Goal: Task Accomplishment & Management: Use online tool/utility

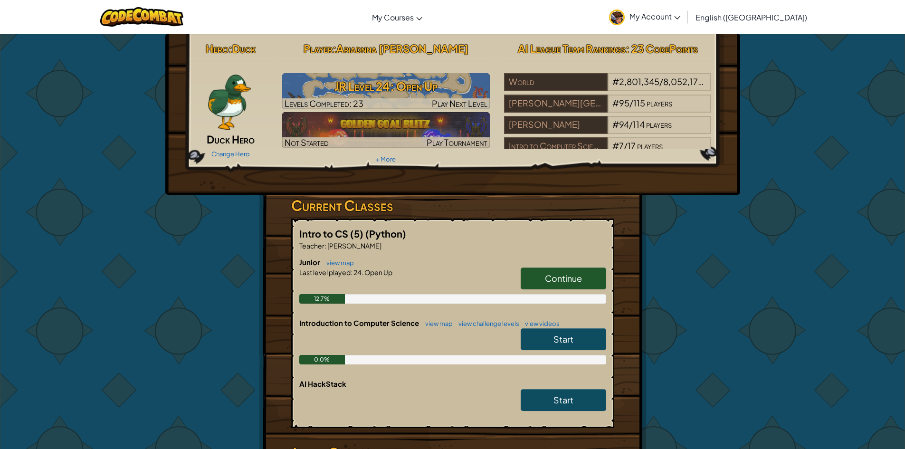
click at [217, 139] on span "Duck Hero" at bounding box center [231, 139] width 48 height 13
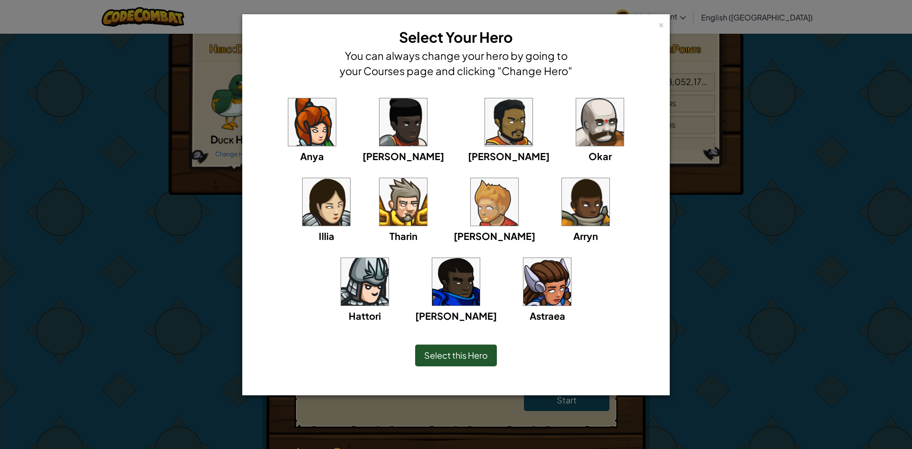
click at [524, 277] on img at bounding box center [548, 282] width 48 height 48
click at [524, 297] on img at bounding box center [548, 282] width 48 height 48
click at [469, 347] on div "Select this Hero" at bounding box center [456, 355] width 82 height 22
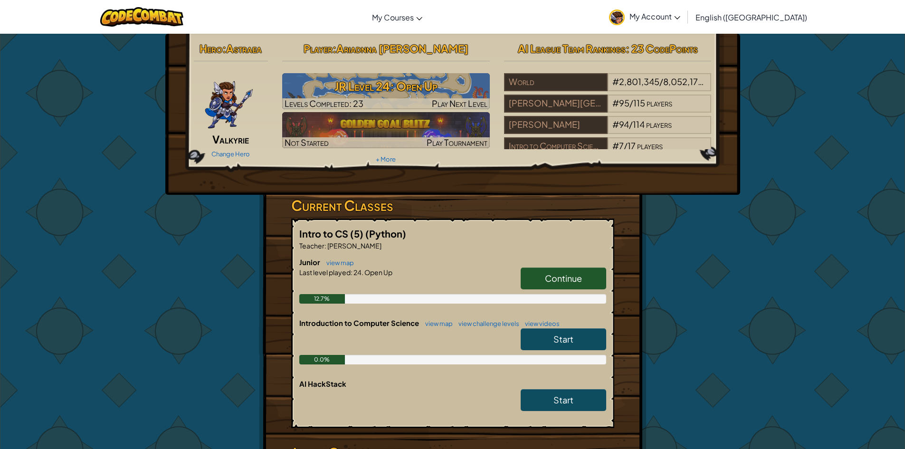
click at [557, 286] on link "Continue" at bounding box center [564, 278] width 86 height 22
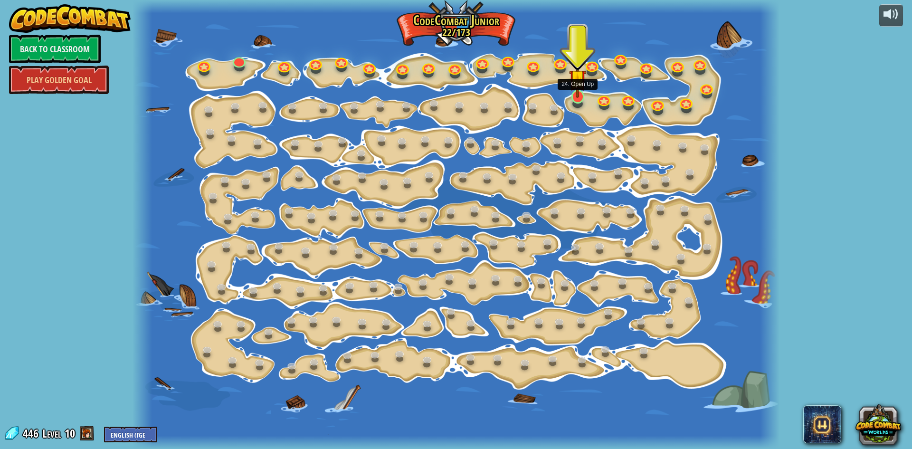
click at [583, 96] on img at bounding box center [577, 77] width 17 height 39
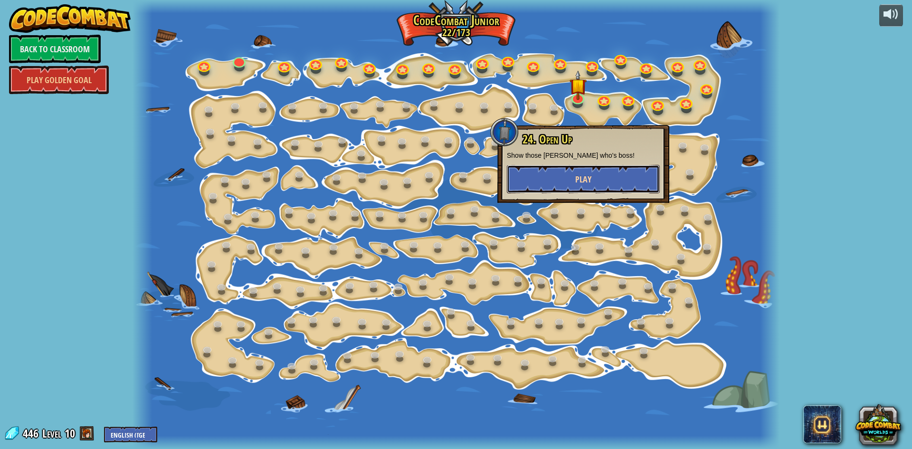
click at [565, 175] on button "Play" at bounding box center [583, 179] width 153 height 29
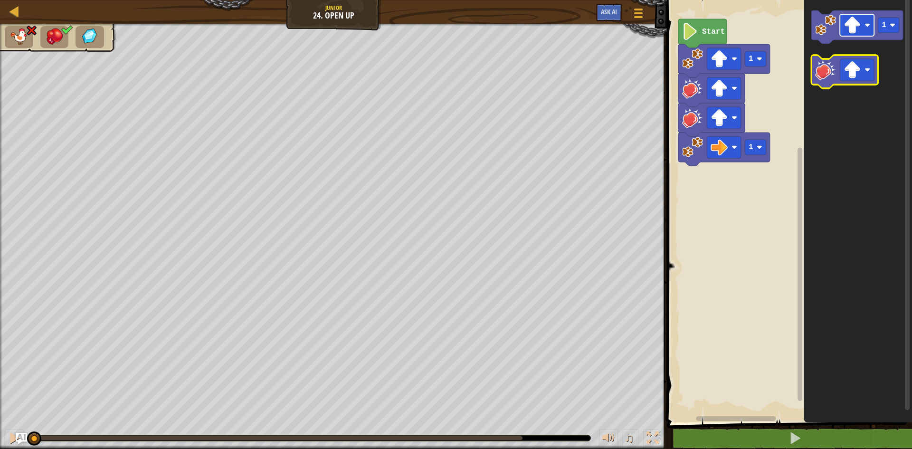
click at [843, 64] on g "1" at bounding box center [858, 49] width 92 height 78
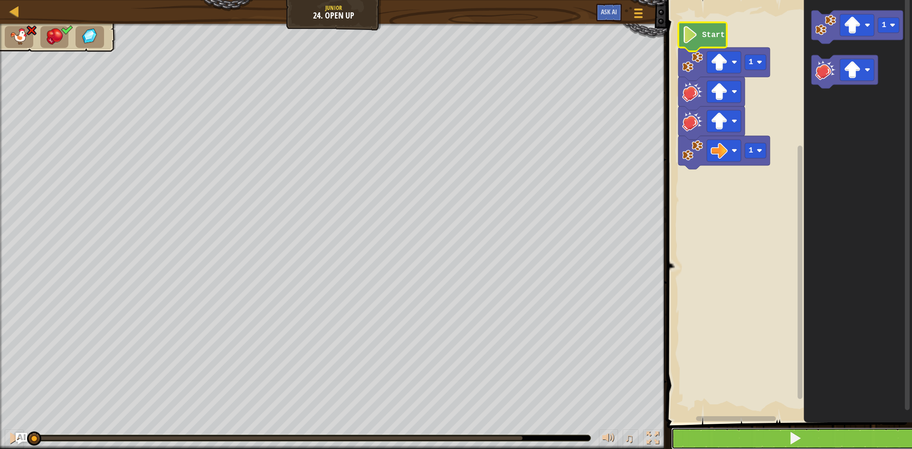
click at [765, 430] on button at bounding box center [795, 439] width 248 height 22
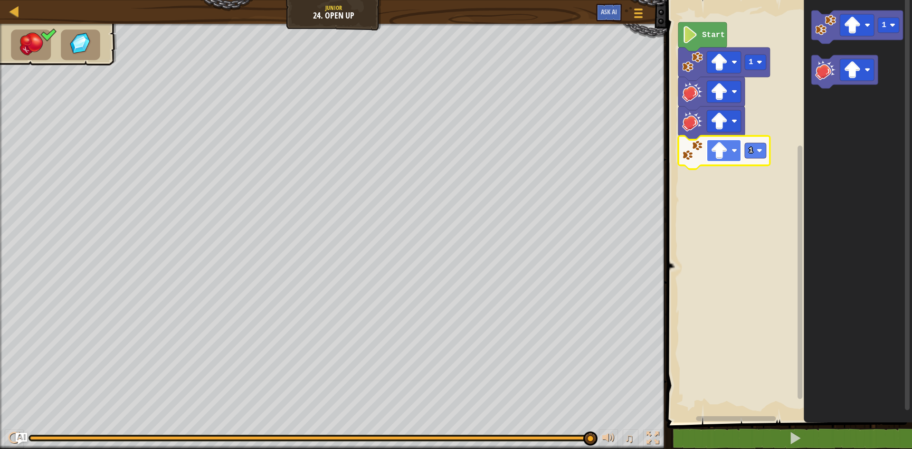
click at [725, 149] on image "Blockly Workspace" at bounding box center [719, 150] width 17 height 17
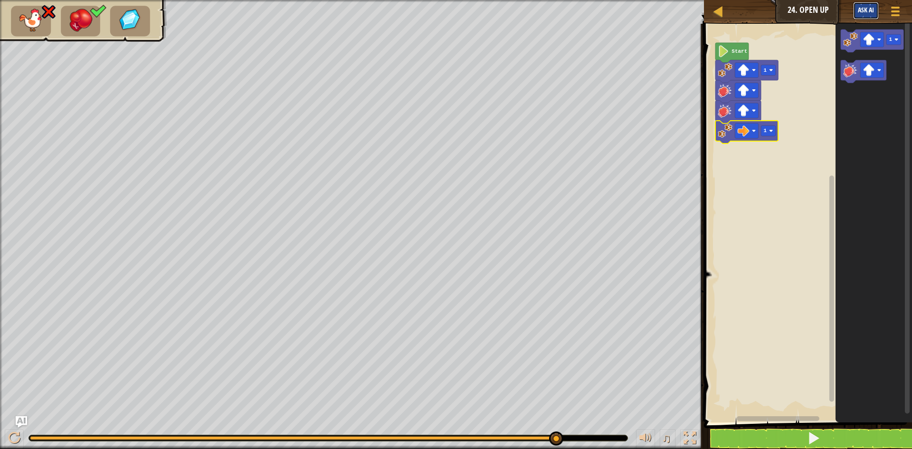
click at [868, 19] on button "Ask AI" at bounding box center [866, 11] width 26 height 18
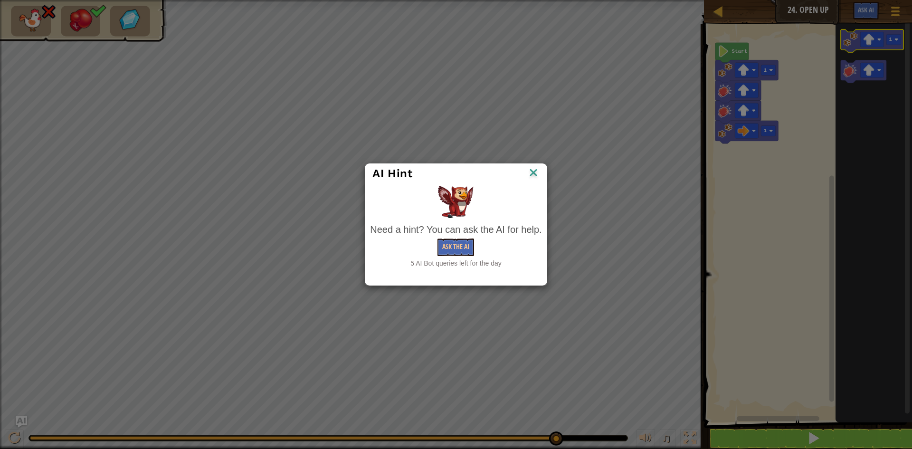
click at [869, 1] on body "Map Junior 24. Open Up Game Menu Ask AI 1 ההההההההההההההההההההההההההההההההההההה…" at bounding box center [456, 0] width 912 height 1
click at [869, 36] on div "AI Hint Need a hint? You can ask the AI for help. Ask the AI 5 AI Bot queries l…" at bounding box center [456, 224] width 912 height 449
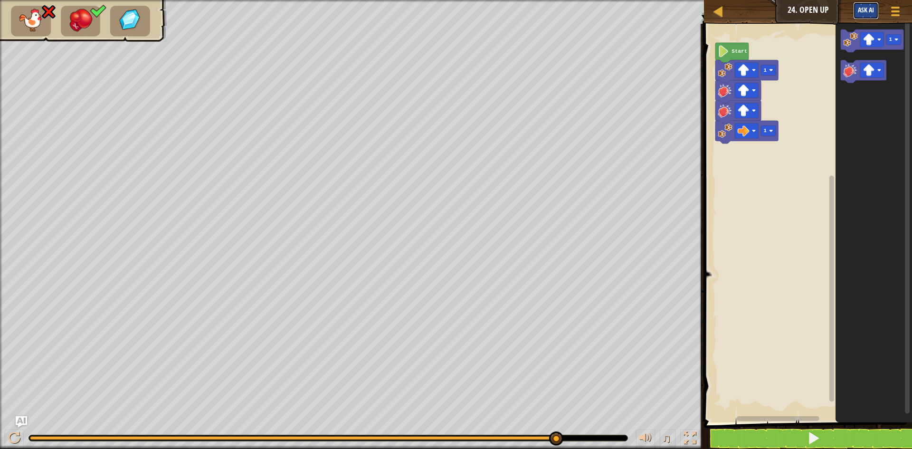
click at [864, 9] on span "Ask AI" at bounding box center [866, 9] width 16 height 9
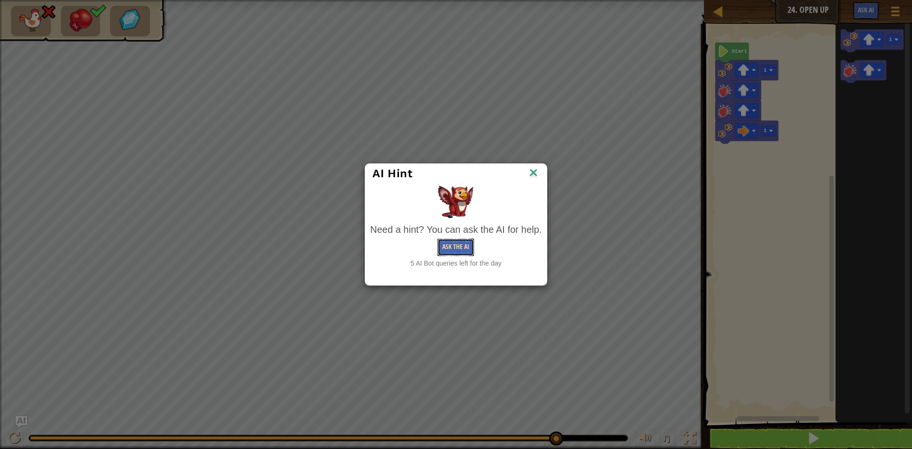
click at [466, 241] on button "Ask the AI" at bounding box center [456, 248] width 37 height 18
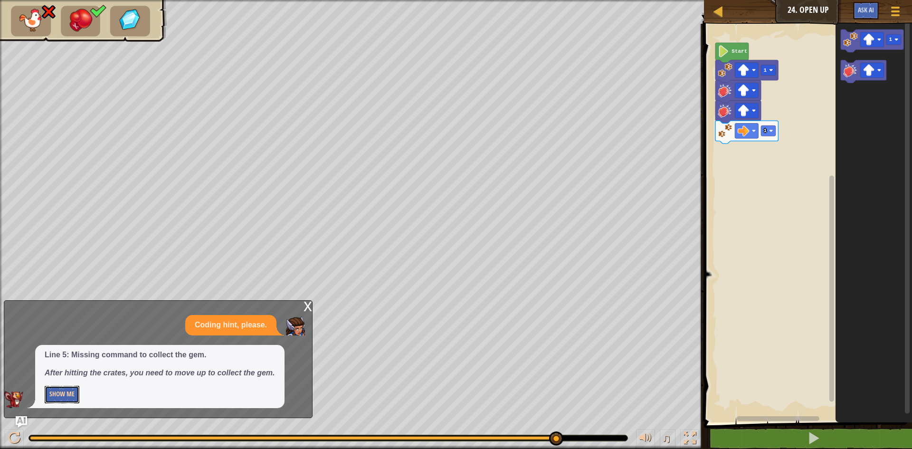
click at [65, 394] on button "Show Me" at bounding box center [62, 395] width 35 height 18
click at [52, 394] on button "Hide" at bounding box center [56, 395] width 22 height 18
click at [52, 394] on button "Show Me" at bounding box center [62, 395] width 35 height 18
click at [755, 135] on rect "Blockly Workspace" at bounding box center [746, 131] width 23 height 15
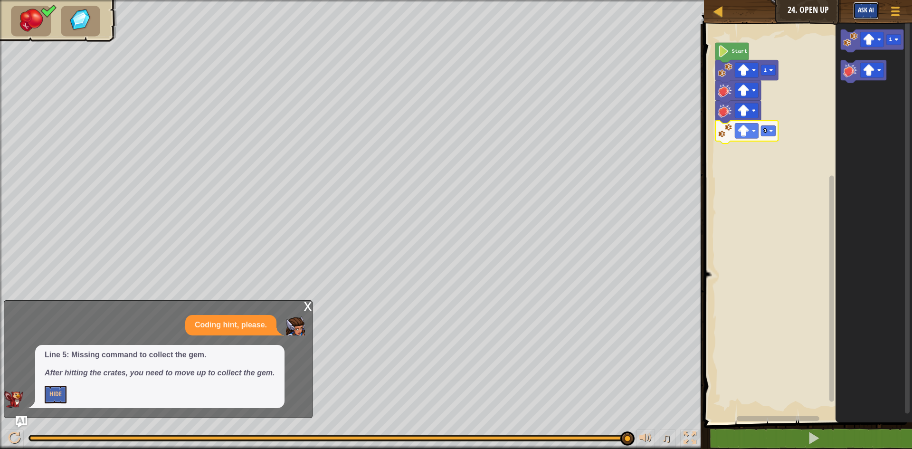
click at [868, 4] on button "Ask AI" at bounding box center [866, 11] width 26 height 18
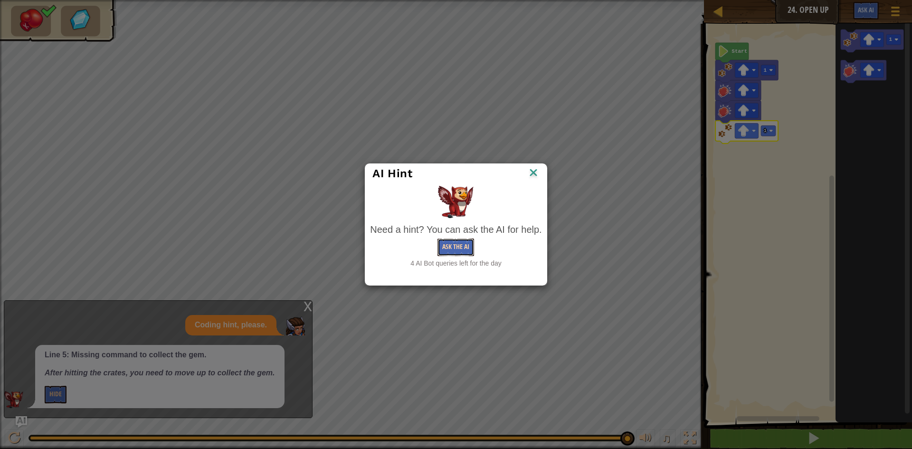
click at [458, 250] on button "Ask the AI" at bounding box center [456, 248] width 37 height 18
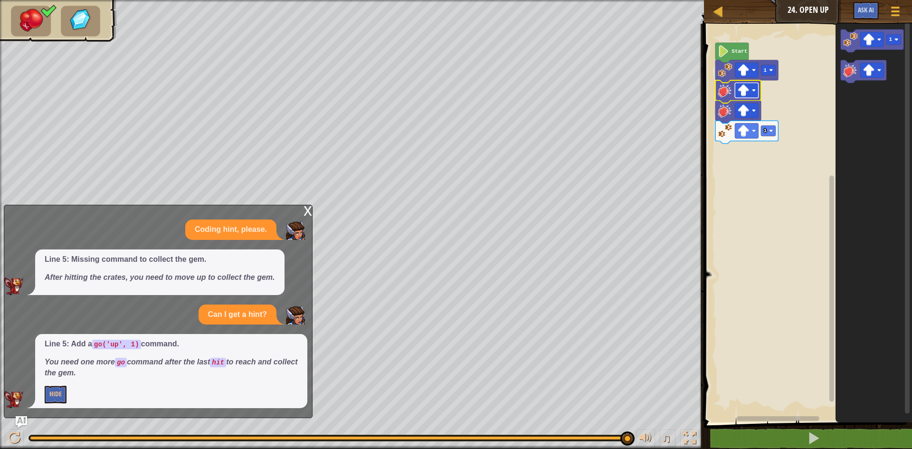
click at [743, 95] on image "Blockly Workspace" at bounding box center [744, 91] width 12 height 12
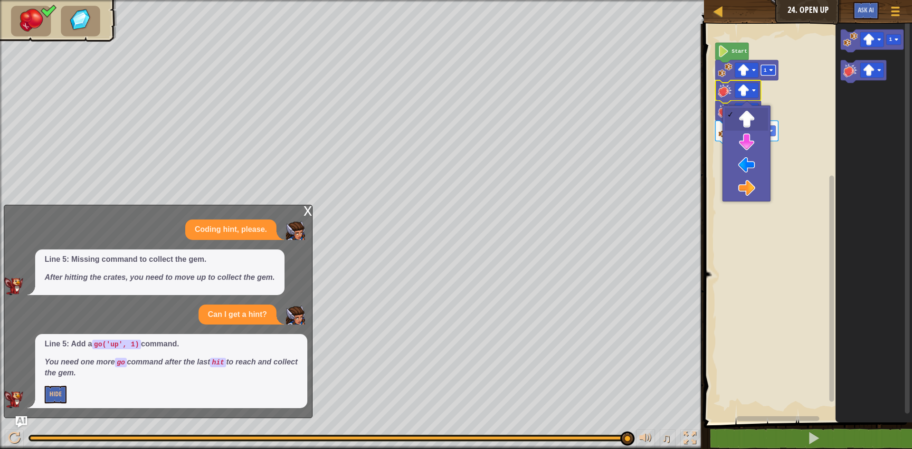
click at [774, 71] on rect "Blockly Workspace" at bounding box center [769, 70] width 15 height 10
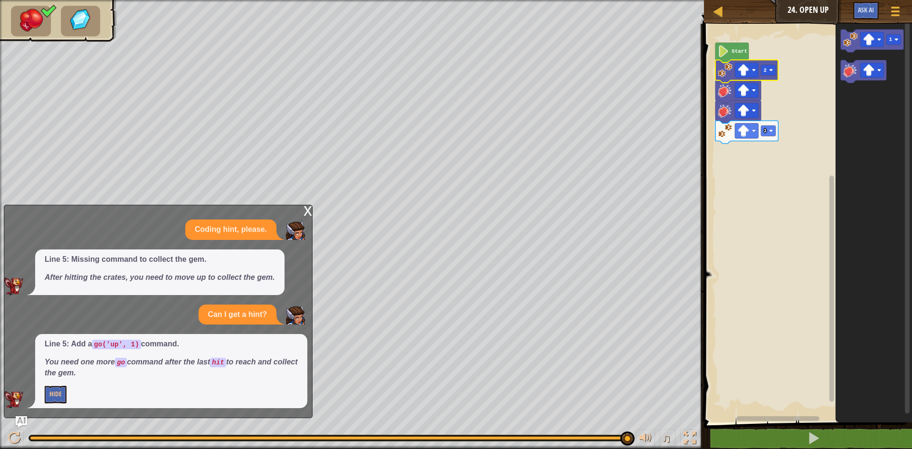
click at [309, 212] on div "x" at bounding box center [308, 210] width 9 height 10
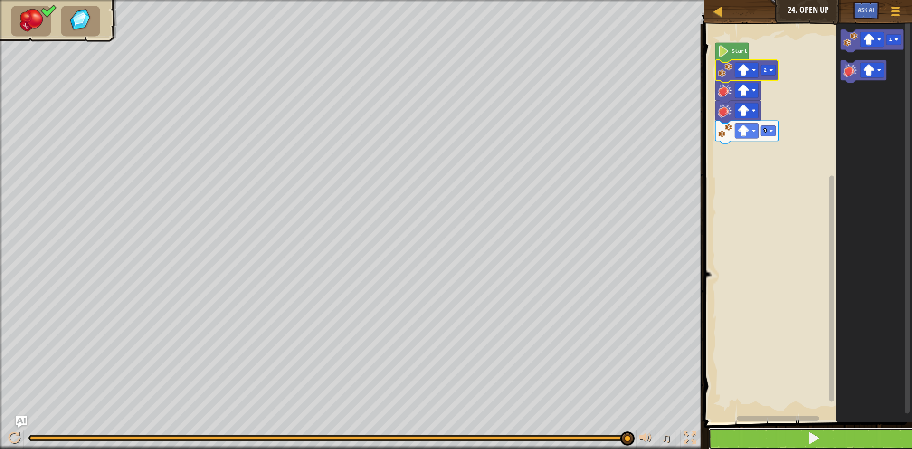
click at [738, 437] on button at bounding box center [813, 439] width 211 height 22
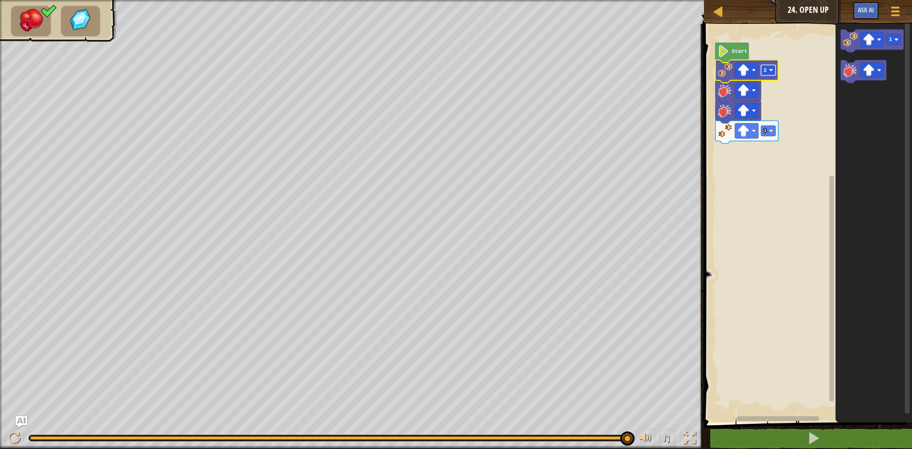
click at [763, 72] on rect "Blockly Workspace" at bounding box center [769, 70] width 15 height 10
click at [745, 118] on rect "Blockly Workspace" at bounding box center [746, 110] width 23 height 15
click at [772, 90] on rect "Blockly Workspace" at bounding box center [806, 220] width 211 height 403
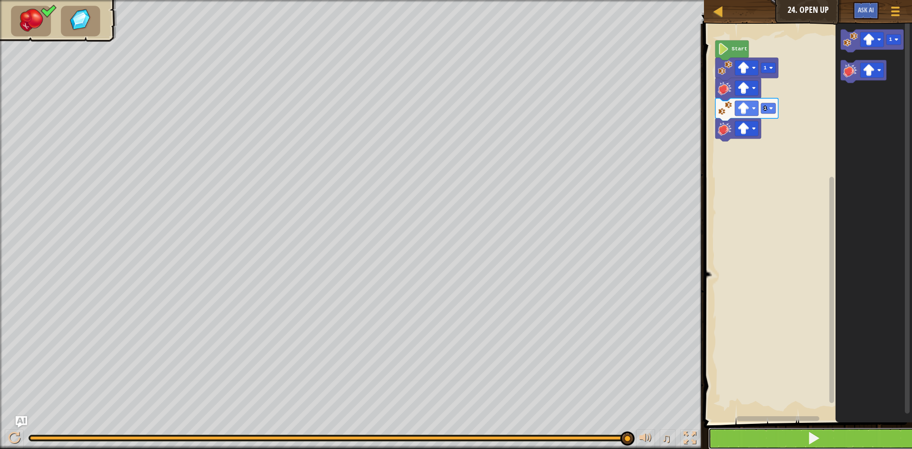
click at [793, 432] on button at bounding box center [813, 439] width 211 height 22
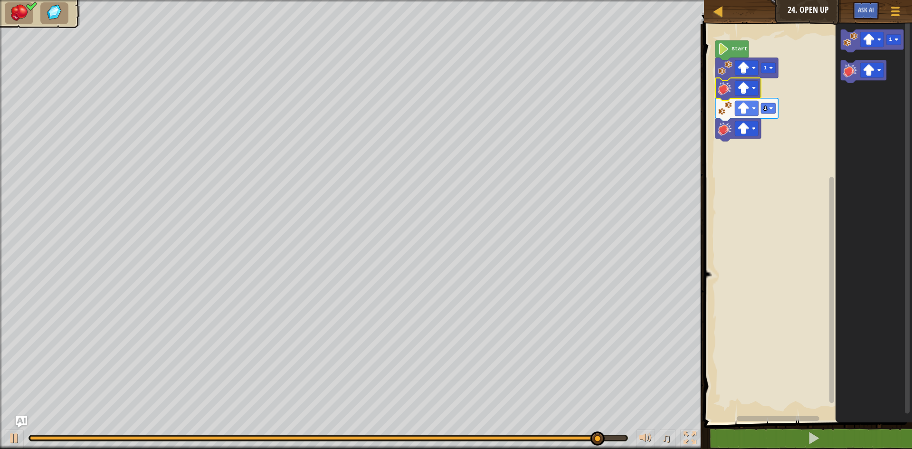
click at [791, 143] on rect "Blockly Workspace" at bounding box center [806, 220] width 211 height 403
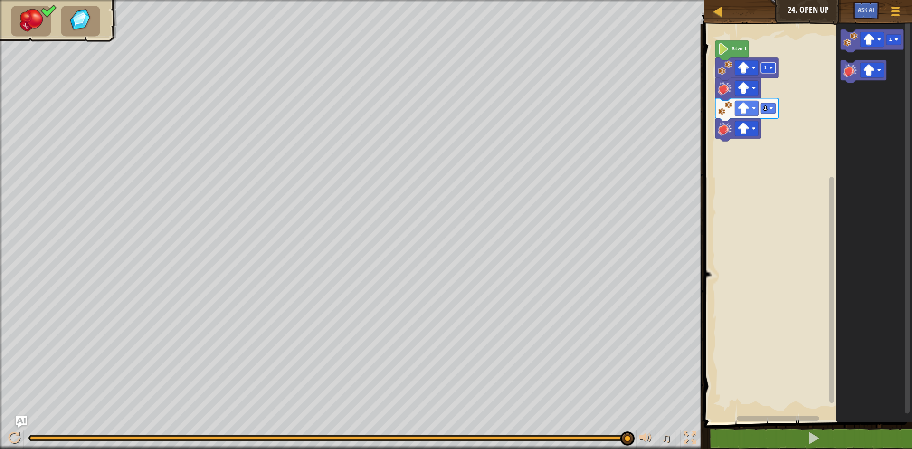
click at [768, 65] on g "1" at bounding box center [769, 68] width 15 height 10
click at [778, 57] on rect "Blockly Workspace" at bounding box center [806, 220] width 211 height 403
click at [741, 49] on text "Start" at bounding box center [744, 49] width 16 height 6
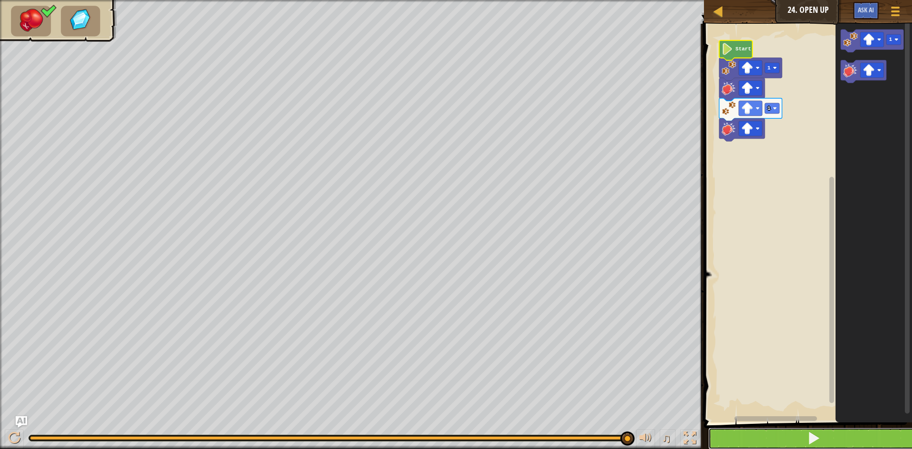
click at [760, 440] on button at bounding box center [813, 439] width 211 height 22
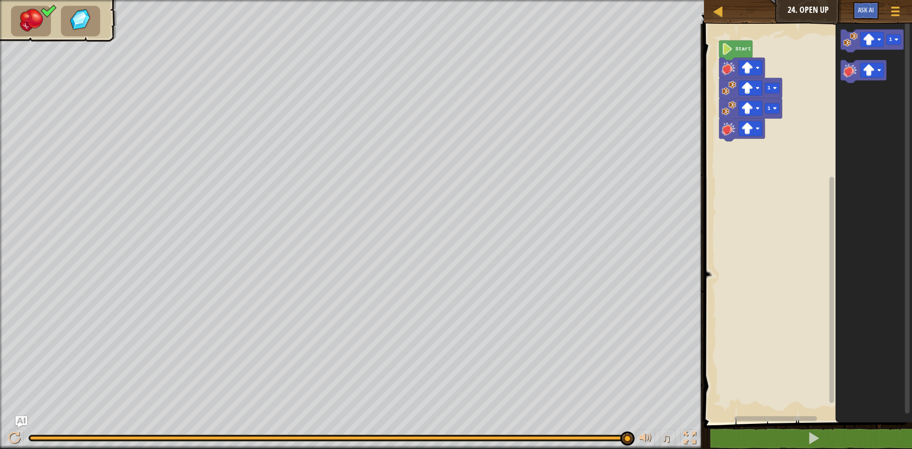
click at [726, 59] on icon "Blockly Workspace" at bounding box center [735, 50] width 33 height 20
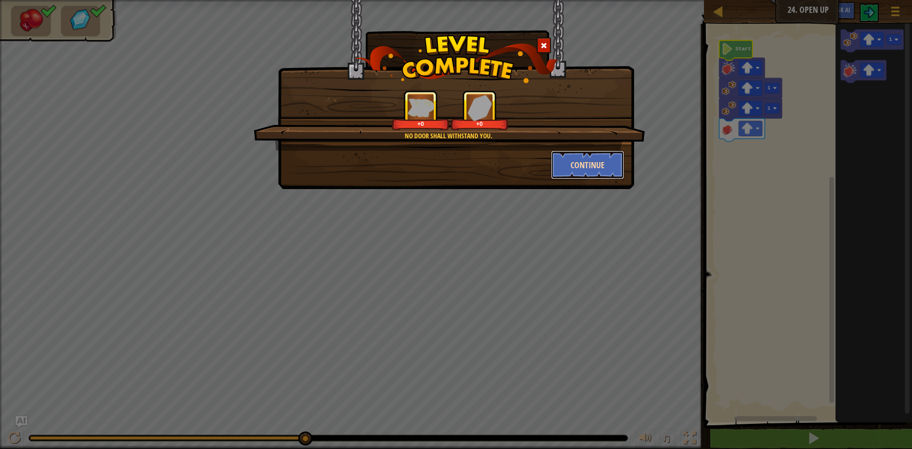
click at [559, 164] on button "Continue" at bounding box center [588, 165] width 74 height 29
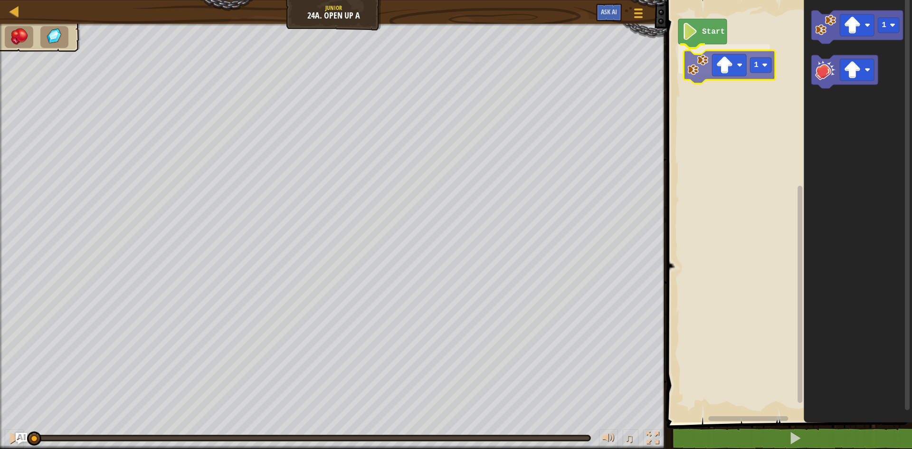
click at [705, 71] on div "Start 1 1 1" at bounding box center [788, 208] width 248 height 427
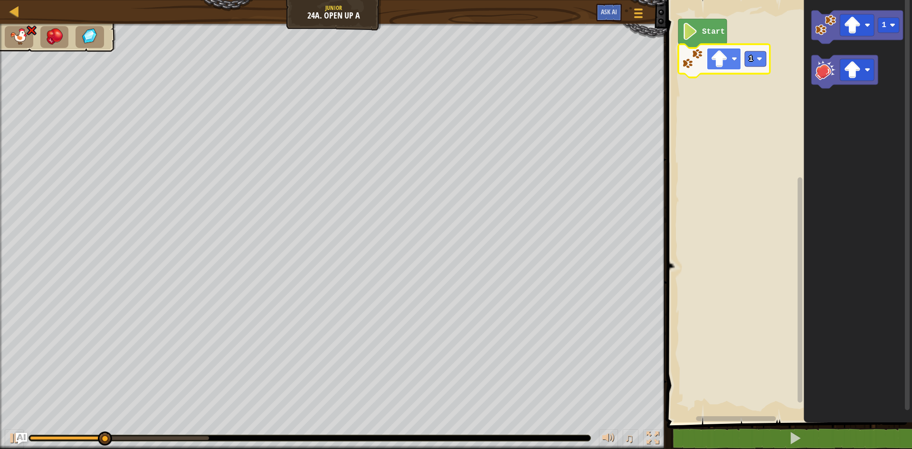
click at [733, 64] on rect "Blockly Workspace" at bounding box center [724, 59] width 34 height 22
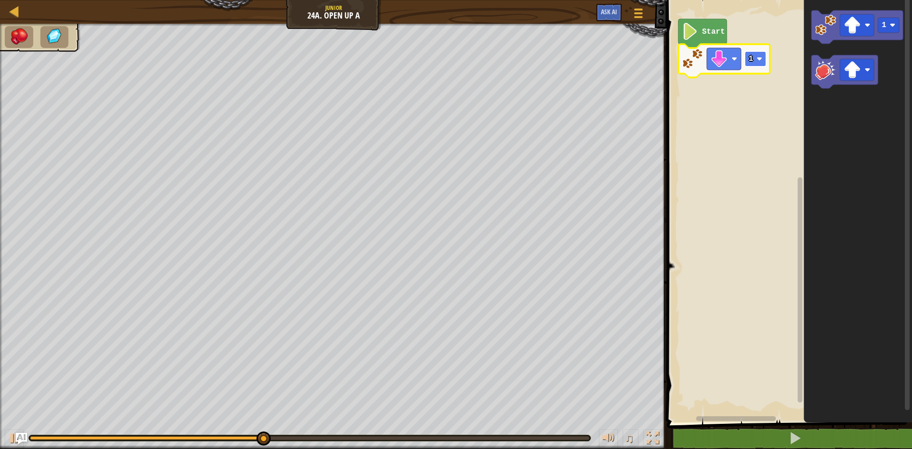
click at [750, 60] on text "1" at bounding box center [751, 59] width 5 height 9
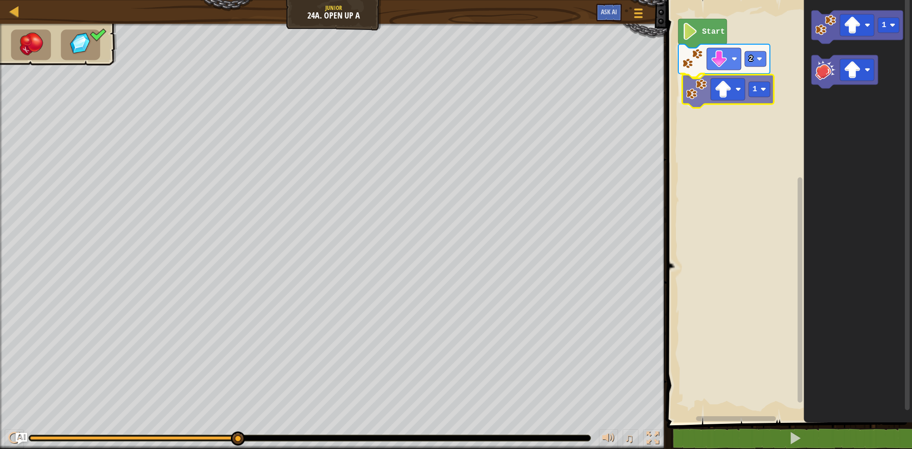
click at [690, 100] on div "Start 2 1 1 1" at bounding box center [788, 208] width 248 height 427
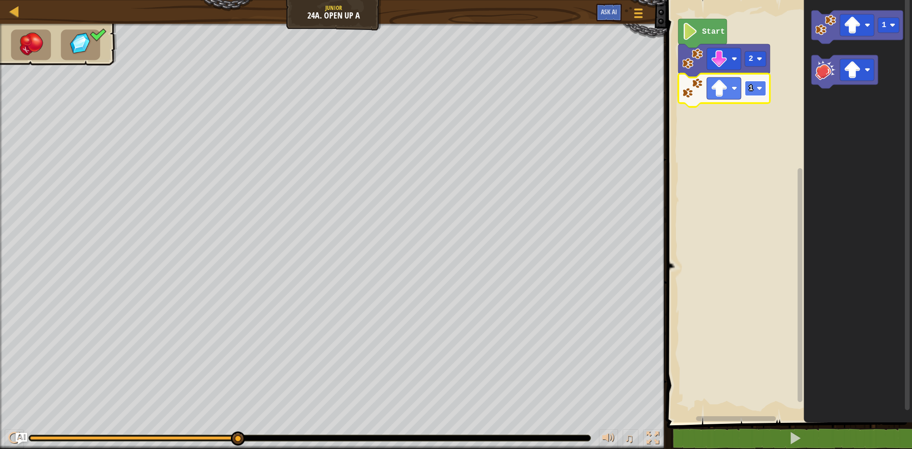
click at [765, 92] on rect "Blockly Workspace" at bounding box center [755, 88] width 21 height 15
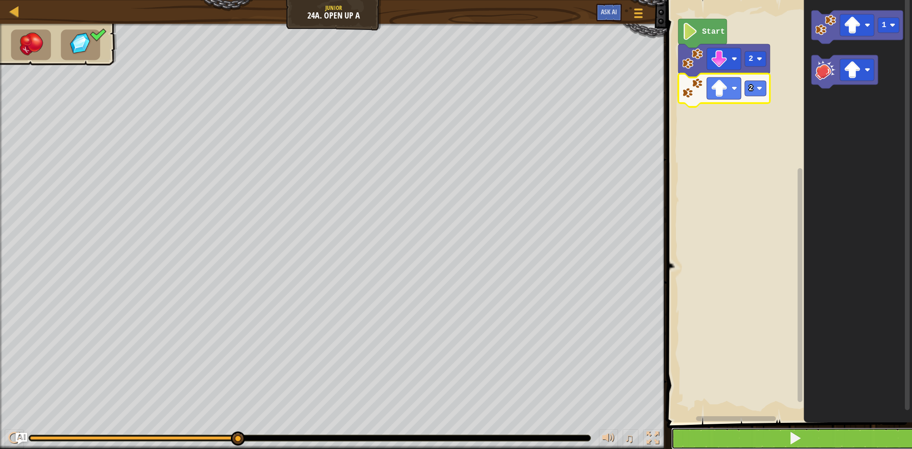
click at [767, 434] on button at bounding box center [795, 439] width 248 height 22
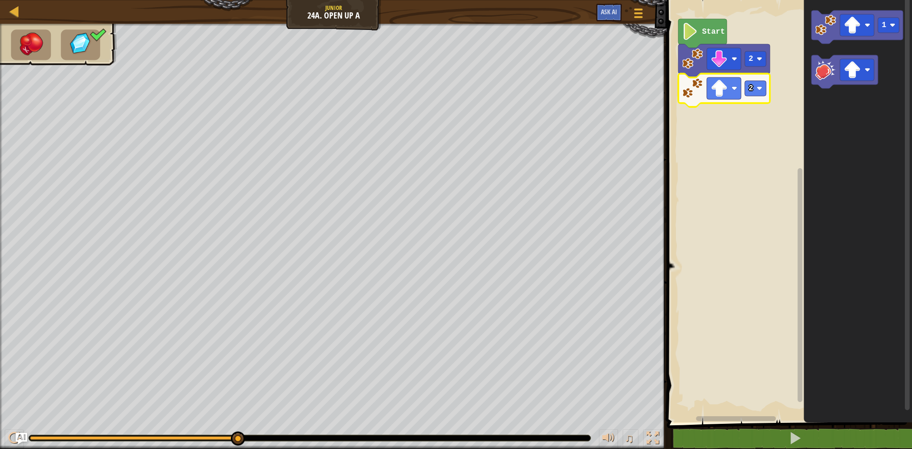
click at [737, 92] on rect "Blockly Workspace" at bounding box center [724, 88] width 34 height 22
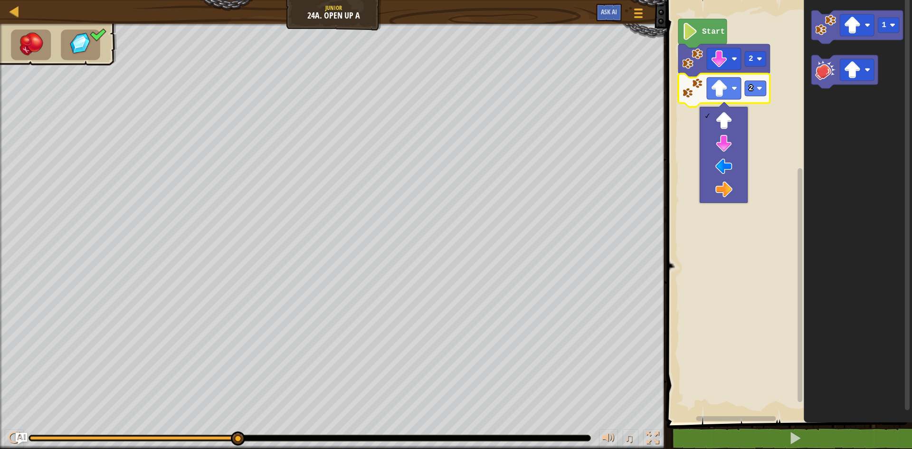
click at [772, 165] on rect "Blockly Workspace" at bounding box center [788, 208] width 248 height 427
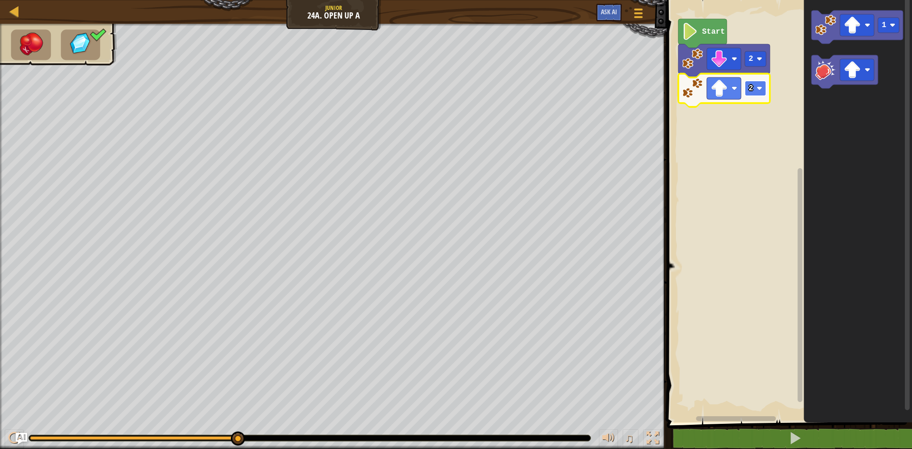
click at [755, 84] on rect "Blockly Workspace" at bounding box center [755, 88] width 21 height 15
click at [757, 92] on rect "Blockly Workspace" at bounding box center [755, 88] width 21 height 15
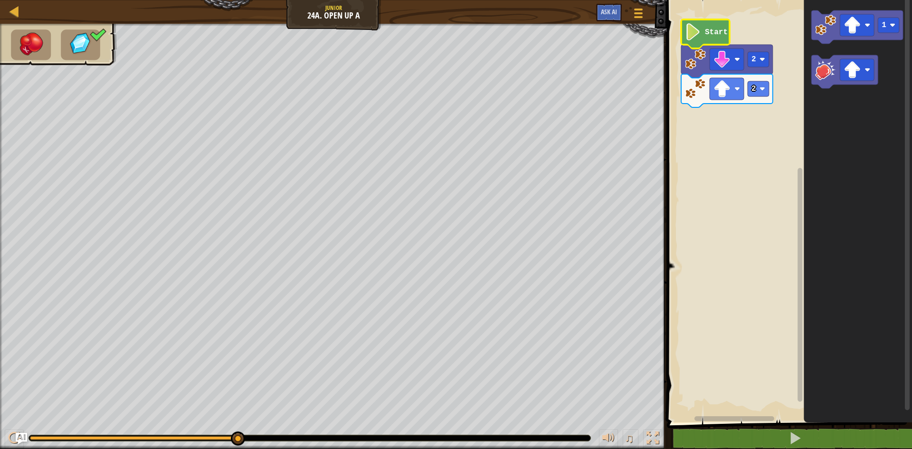
click at [697, 38] on image "Blockly Workspace" at bounding box center [693, 31] width 16 height 17
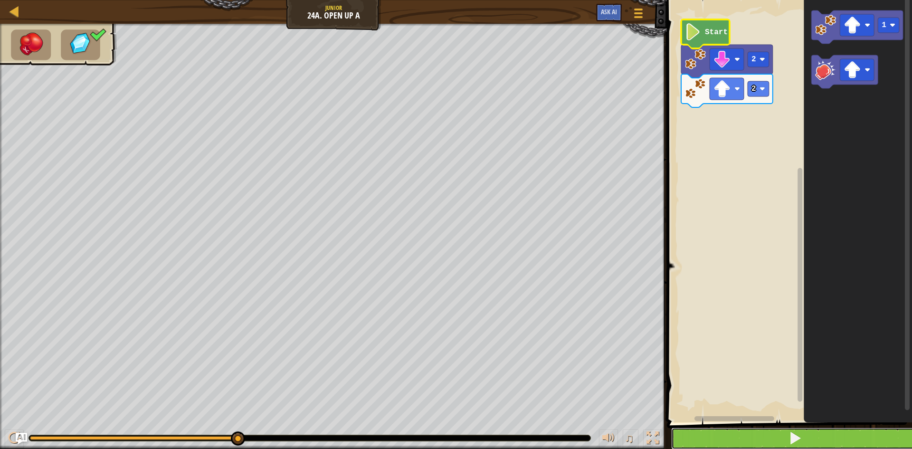
click at [732, 430] on button at bounding box center [795, 439] width 248 height 22
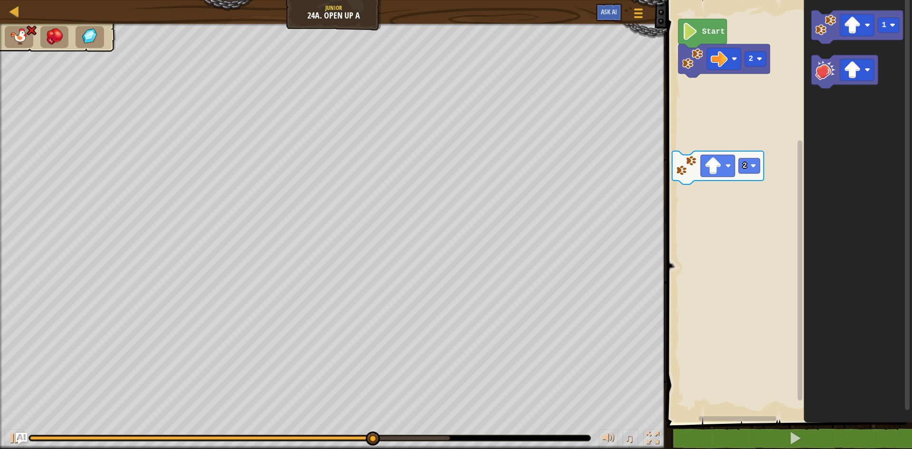
click at [716, 93] on div "2 Start 2 1" at bounding box center [788, 208] width 248 height 427
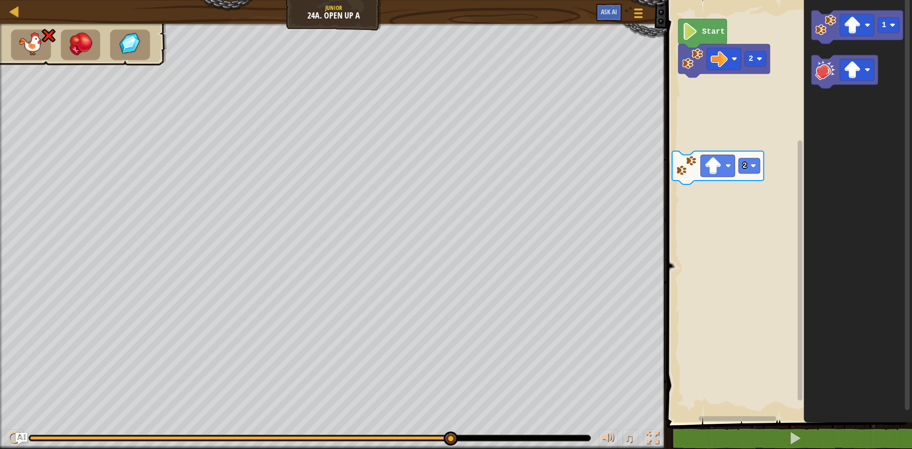
click at [830, 100] on icon "1" at bounding box center [858, 208] width 108 height 427
click at [826, 75] on image "Blockly Workspace" at bounding box center [825, 69] width 21 height 21
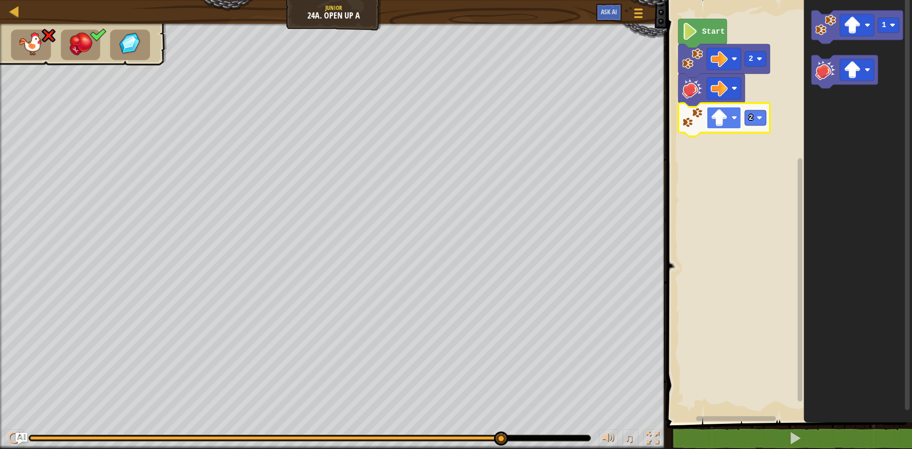
click at [736, 120] on image "Blockly Workspace" at bounding box center [735, 118] width 6 height 6
click at [730, 113] on rect "Blockly Workspace" at bounding box center [724, 118] width 34 height 22
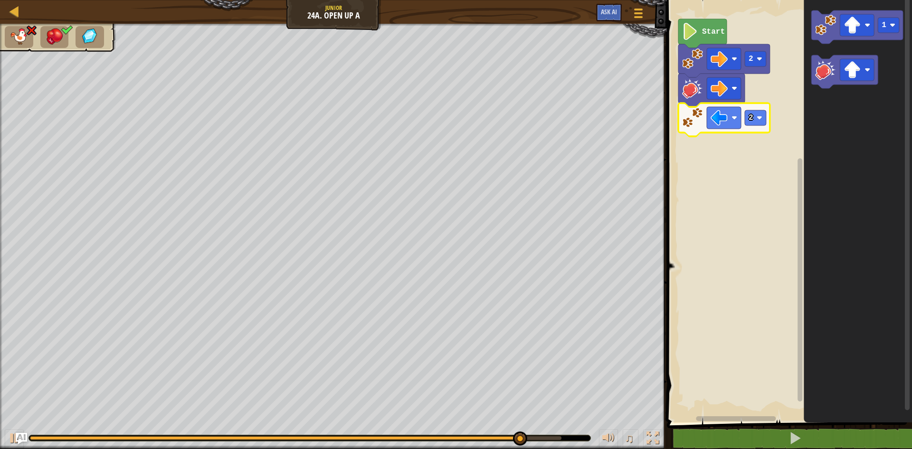
click at [758, 127] on icon "Blockly Workspace" at bounding box center [724, 119] width 92 height 33
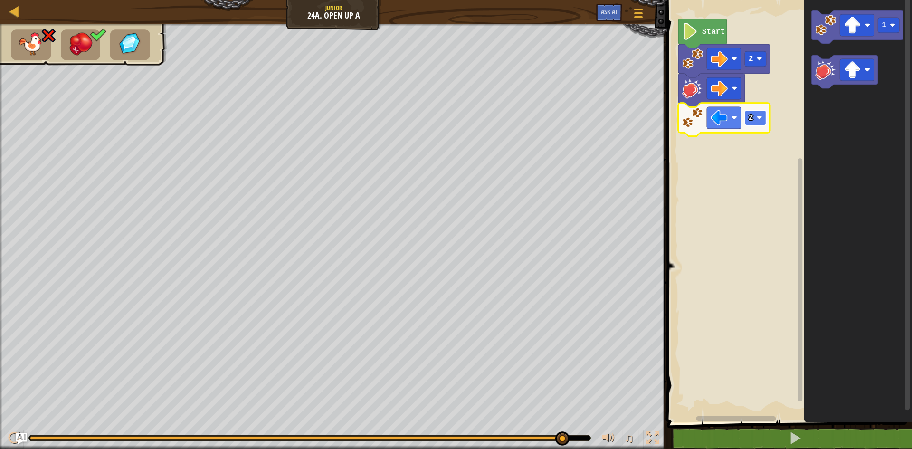
click at [755, 117] on rect "Blockly Workspace" at bounding box center [755, 117] width 21 height 15
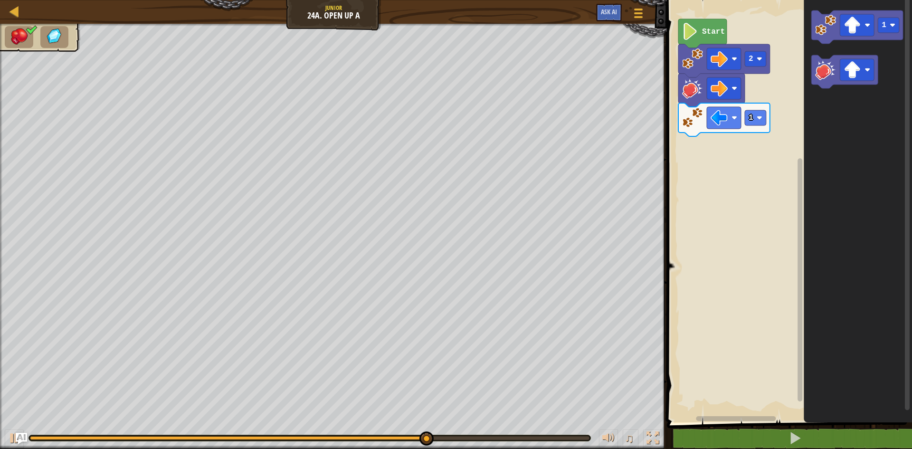
click at [753, 108] on div "Start 2 1 1" at bounding box center [788, 208] width 248 height 427
click at [823, 34] on image "Blockly Workspace" at bounding box center [825, 25] width 21 height 21
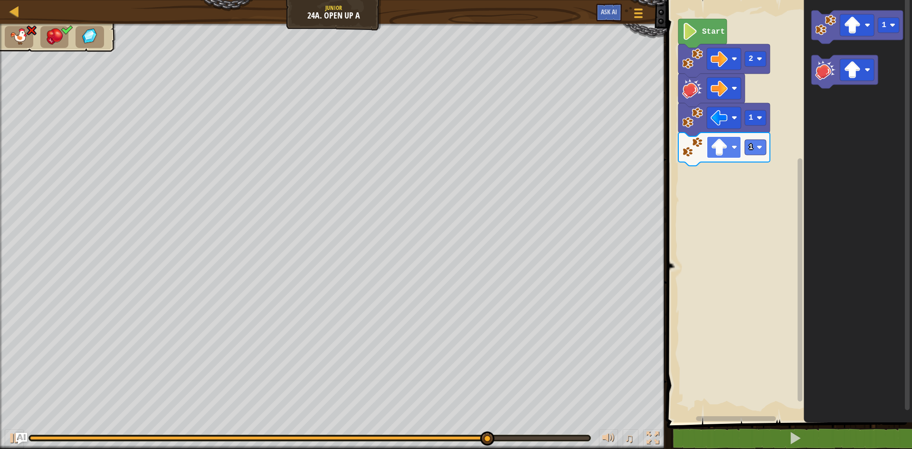
click at [733, 153] on rect "Blockly Workspace" at bounding box center [724, 147] width 34 height 22
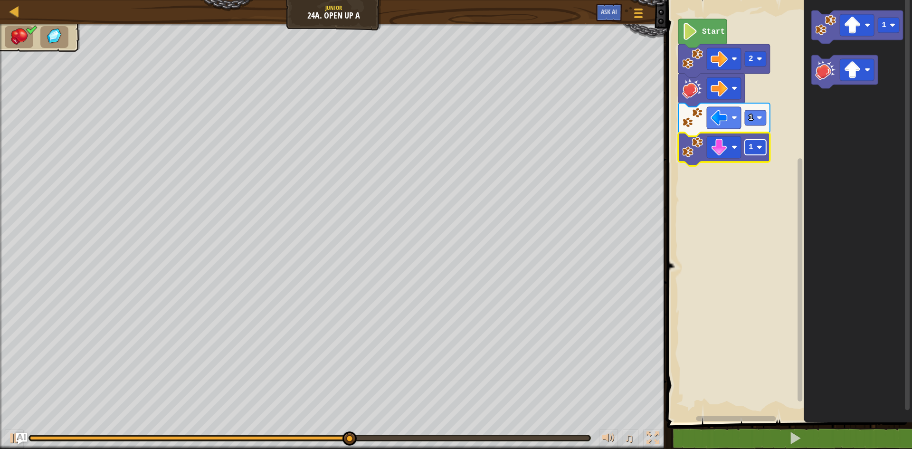
click at [762, 145] on image "Blockly Workspace" at bounding box center [760, 147] width 6 height 6
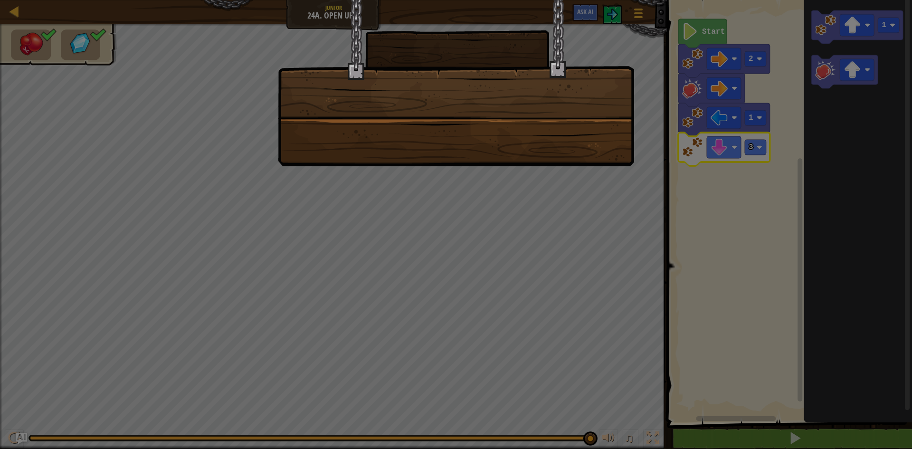
click at [756, 142] on div at bounding box center [456, 224] width 912 height 449
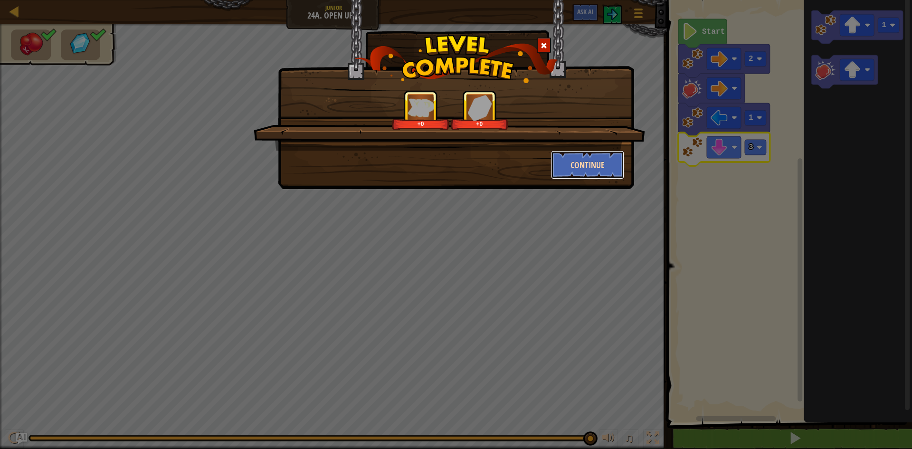
click at [573, 169] on button "Continue" at bounding box center [588, 165] width 74 height 29
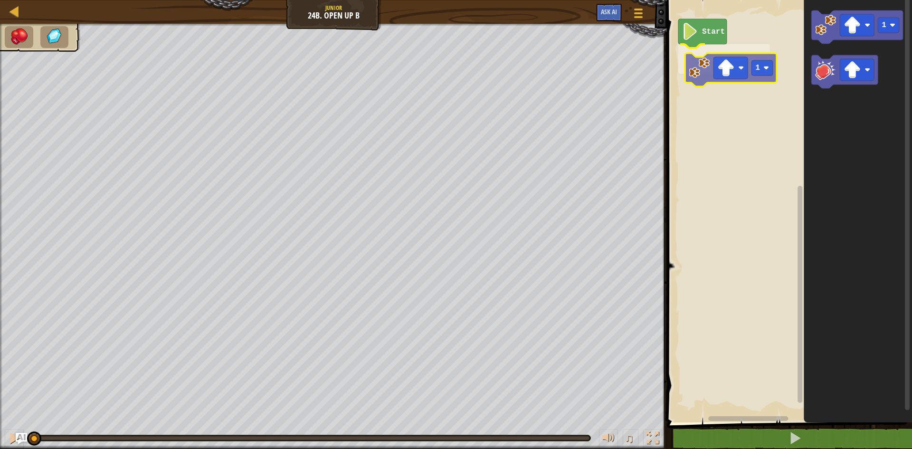
click at [701, 76] on div "Start 1 1 1" at bounding box center [788, 208] width 248 height 427
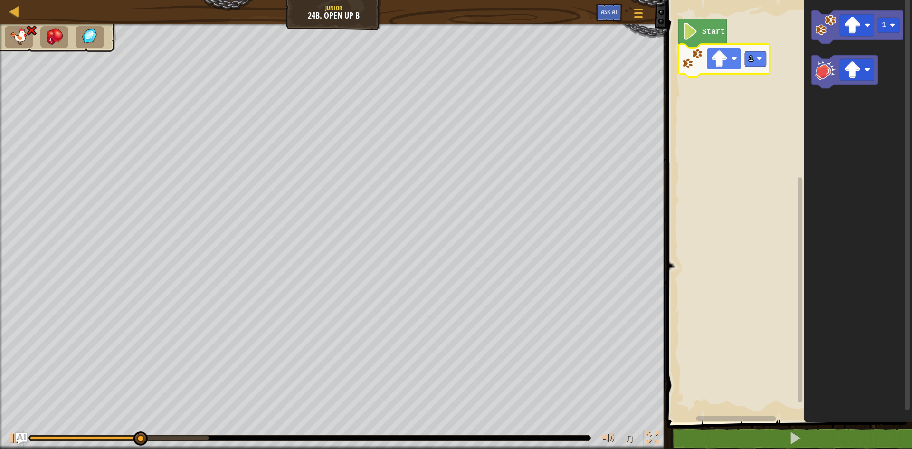
click at [718, 60] on image "Blockly Workspace" at bounding box center [719, 58] width 17 height 17
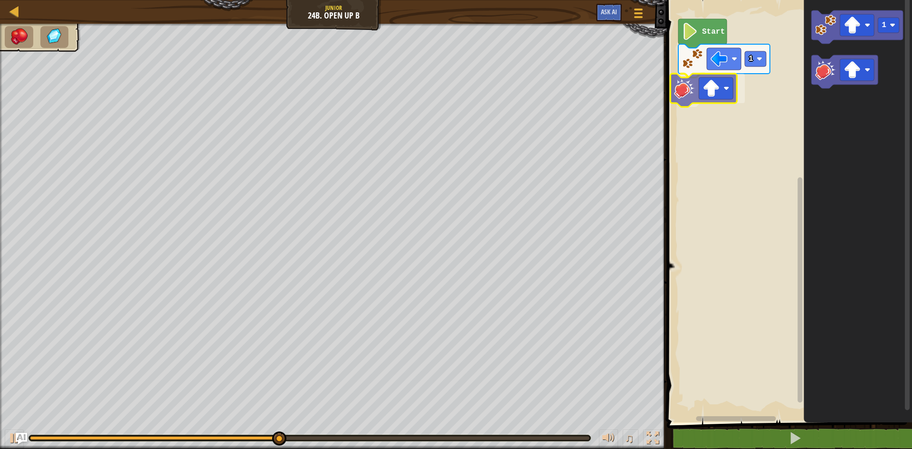
click at [679, 92] on div "Start 1 1" at bounding box center [788, 208] width 248 height 427
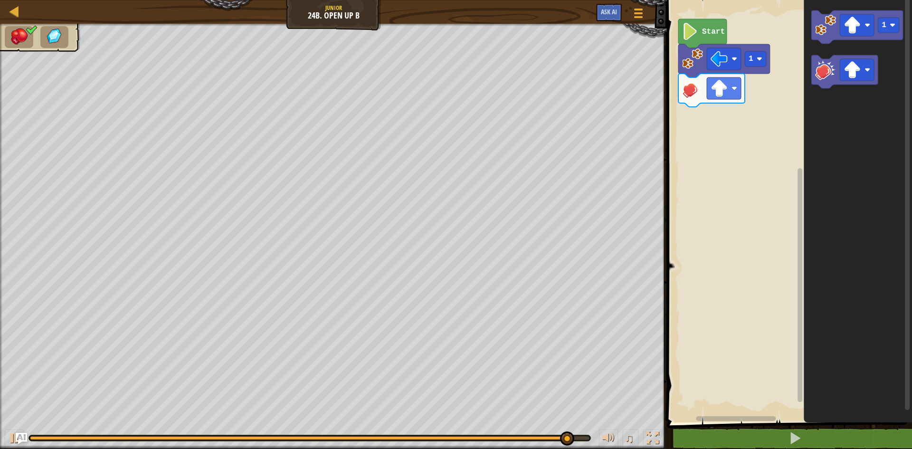
click at [715, 95] on div "Start 1 1" at bounding box center [788, 208] width 248 height 427
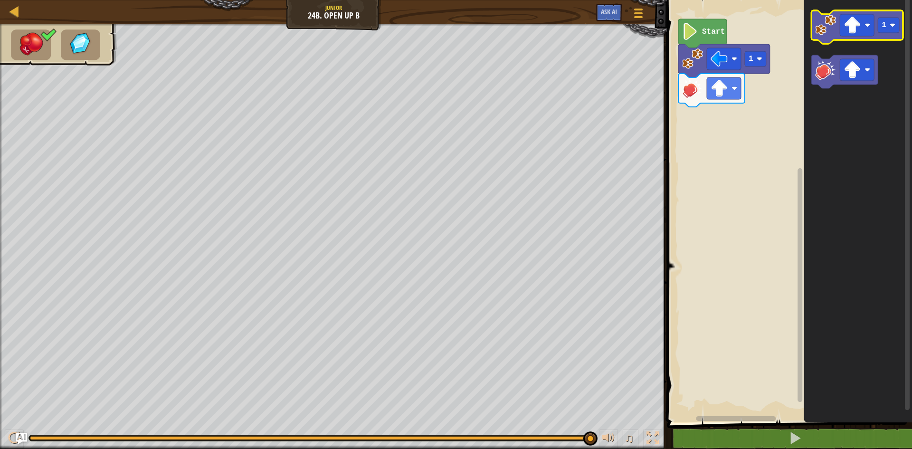
click at [819, 33] on image "Blockly Workspace" at bounding box center [825, 25] width 21 height 21
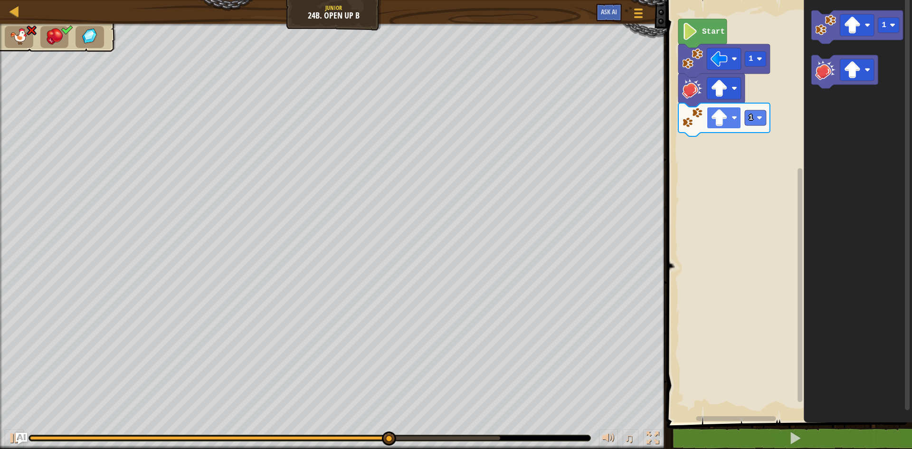
click at [734, 118] on image "Blockly Workspace" at bounding box center [735, 118] width 6 height 6
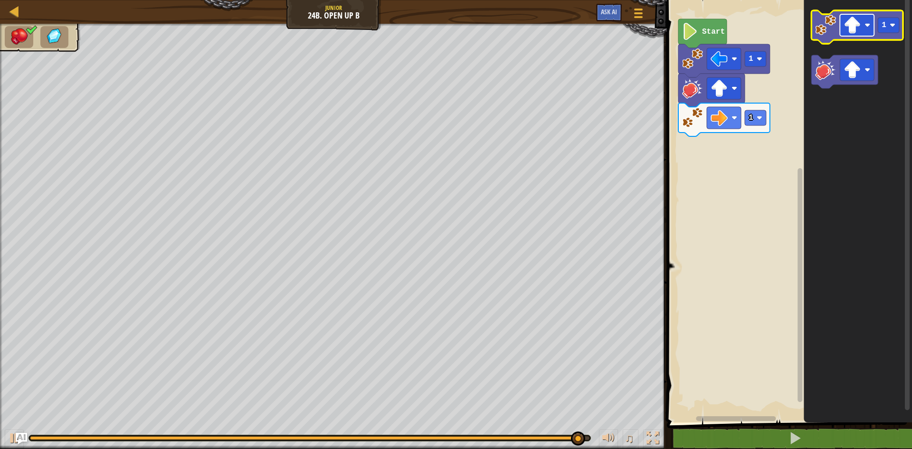
click at [840, 32] on rect "Blockly Workspace" at bounding box center [857, 25] width 34 height 22
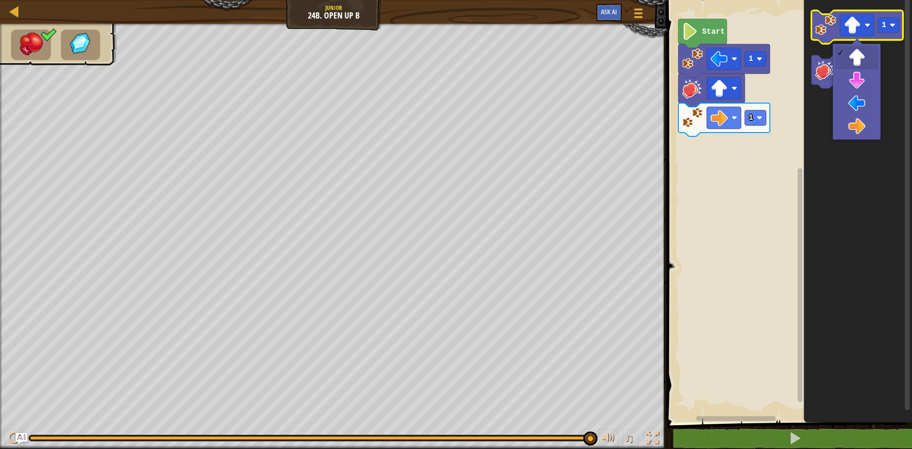
click at [827, 39] on icon "Blockly Workspace" at bounding box center [858, 26] width 92 height 33
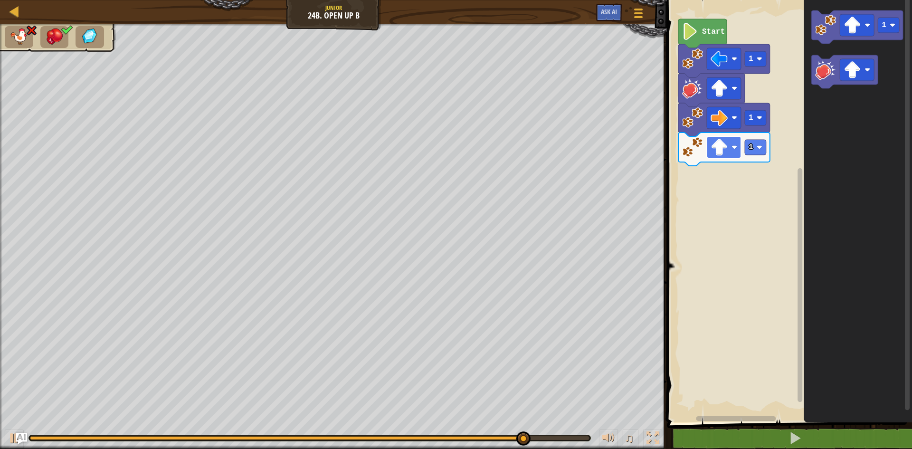
click at [730, 148] on rect "Blockly Workspace" at bounding box center [724, 147] width 34 height 22
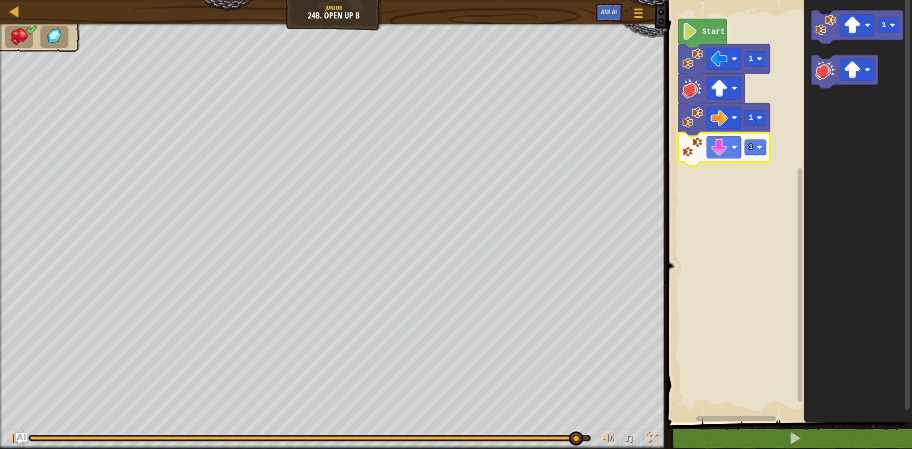
click at [769, 149] on icon "Blockly Workspace" at bounding box center [724, 149] width 92 height 33
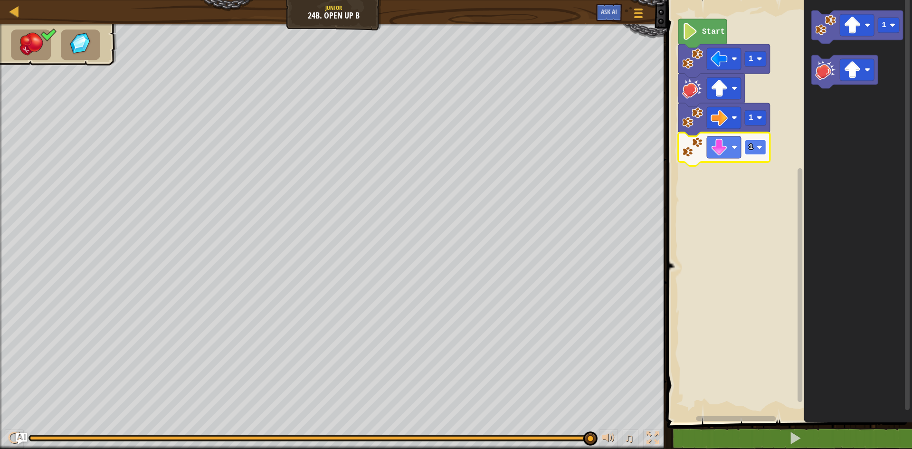
click at [765, 151] on rect "Blockly Workspace" at bounding box center [755, 147] width 21 height 15
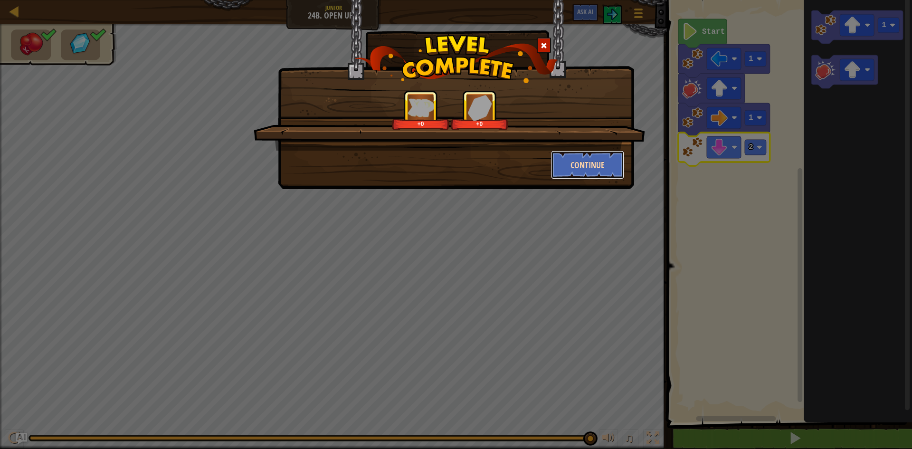
click at [601, 162] on button "Continue" at bounding box center [588, 165] width 74 height 29
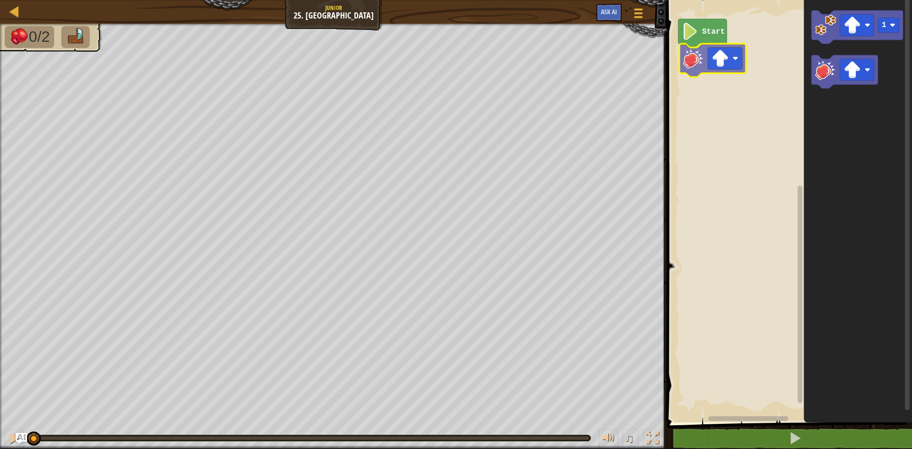
click at [690, 56] on div "Start 1" at bounding box center [788, 208] width 248 height 427
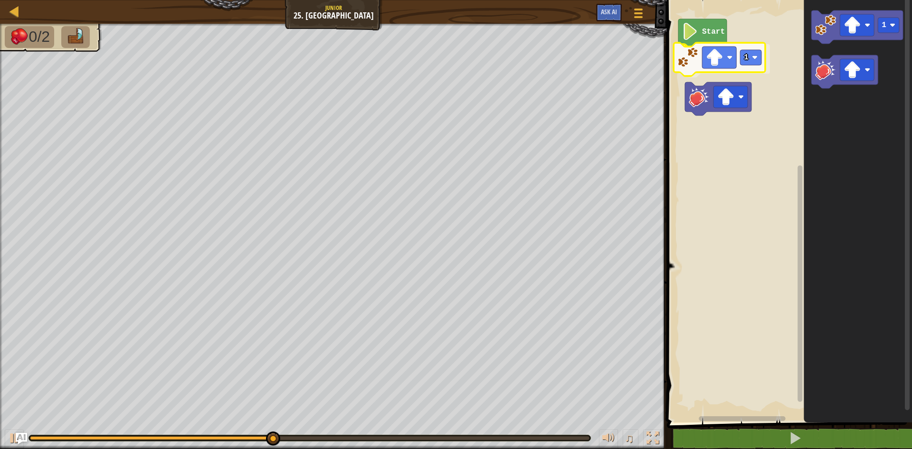
click at [684, 66] on div "Start 1 1 1" at bounding box center [788, 208] width 248 height 427
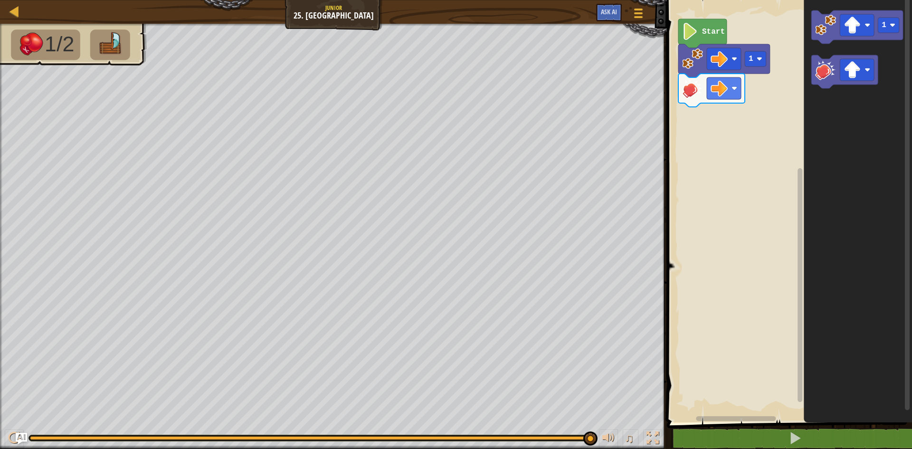
click at [729, 115] on div "Start 1 1" at bounding box center [788, 208] width 248 height 427
click at [829, 80] on icon "Blockly Workspace" at bounding box center [845, 71] width 67 height 33
click at [786, 90] on div "Start 1 1" at bounding box center [788, 208] width 248 height 427
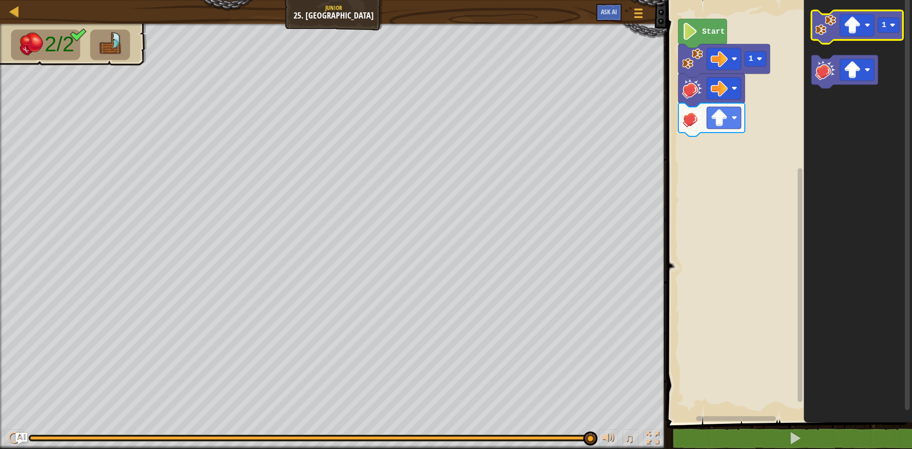
click at [821, 36] on icon "Blockly Workspace" at bounding box center [858, 26] width 92 height 33
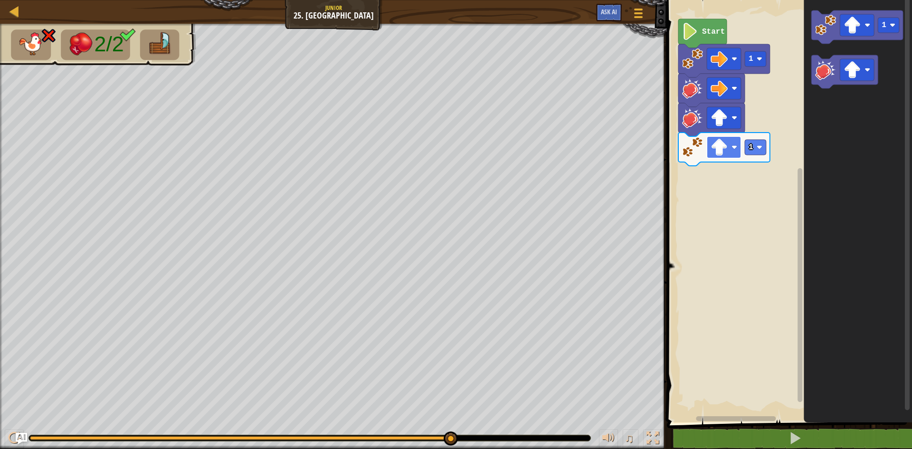
click at [731, 151] on rect "Blockly Workspace" at bounding box center [724, 147] width 34 height 22
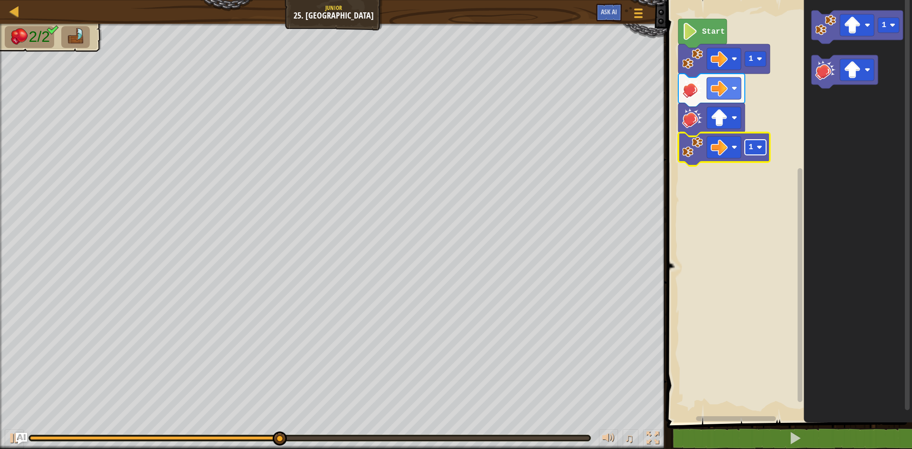
click at [760, 140] on rect "Blockly Workspace" at bounding box center [755, 147] width 21 height 15
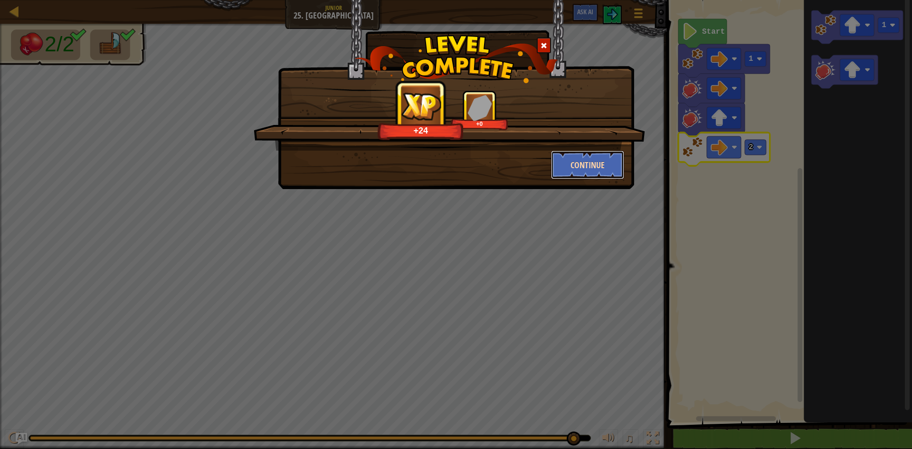
click at [580, 161] on button "Continue" at bounding box center [588, 165] width 74 height 29
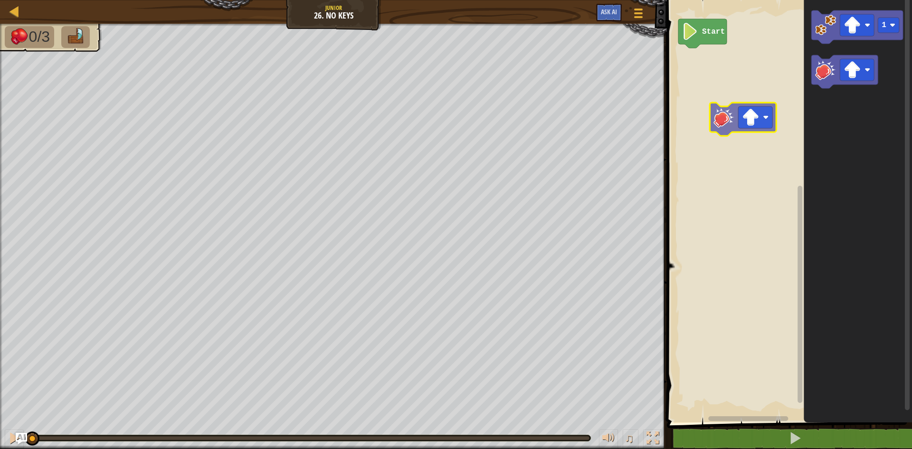
click at [733, 125] on div "Start 1" at bounding box center [788, 208] width 248 height 427
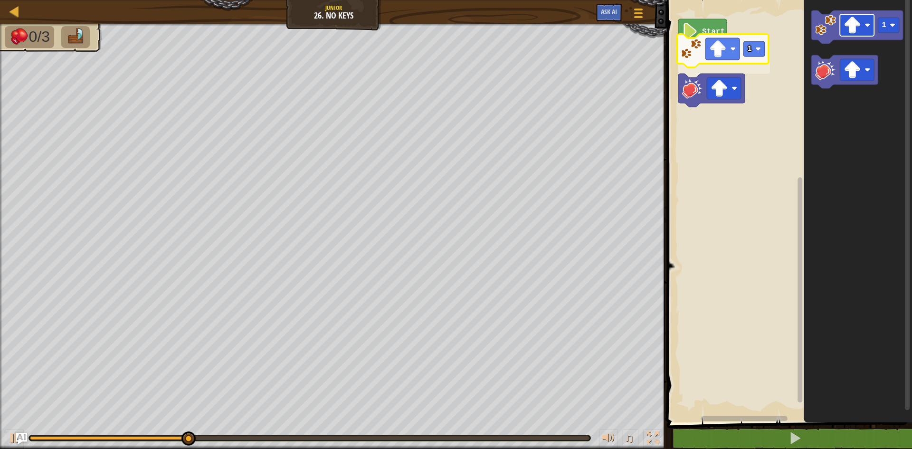
click at [706, 60] on div "Start 1 1 1" at bounding box center [788, 208] width 248 height 427
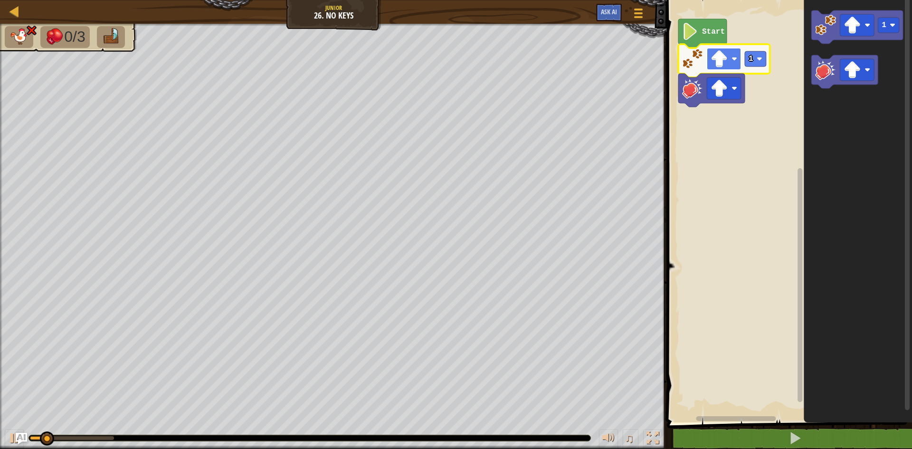
click at [716, 63] on image "Blockly Workspace" at bounding box center [719, 58] width 17 height 17
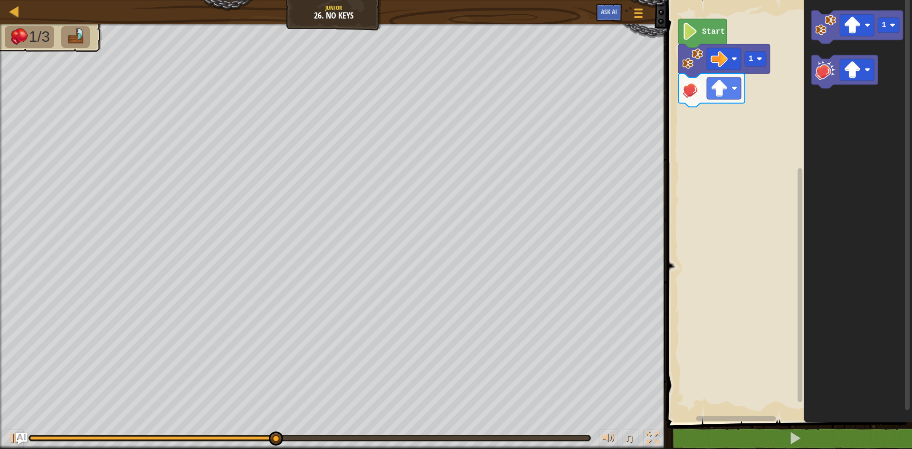
click at [758, 95] on div "Start 1 1" at bounding box center [788, 208] width 248 height 427
click at [828, 32] on image "Blockly Workspace" at bounding box center [825, 25] width 21 height 21
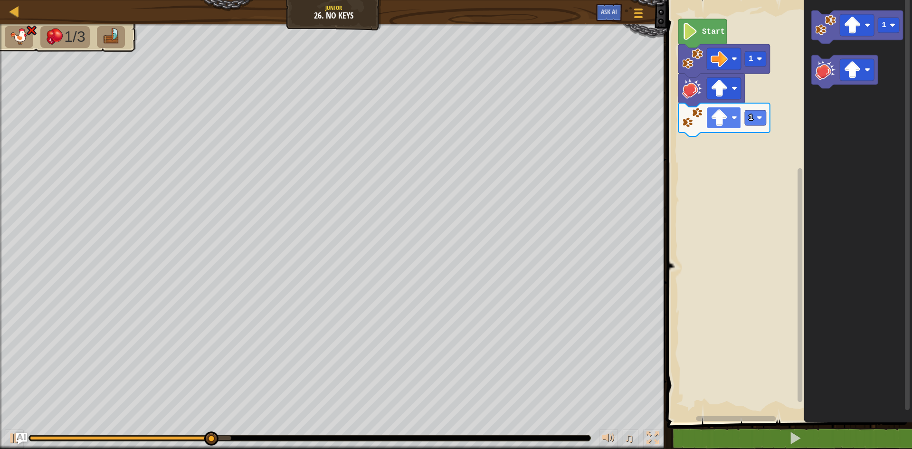
click at [735, 121] on image "Blockly Workspace" at bounding box center [735, 118] width 6 height 6
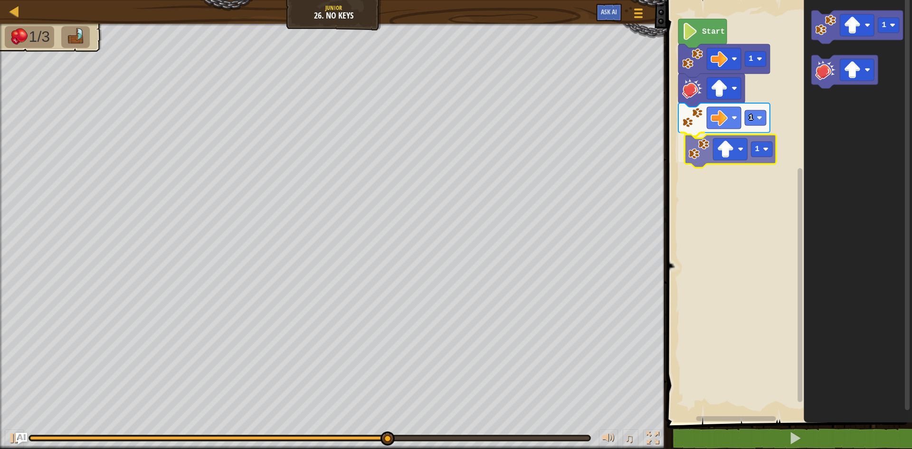
click at [697, 146] on div "Start 1 1 1 1 1" at bounding box center [788, 208] width 248 height 427
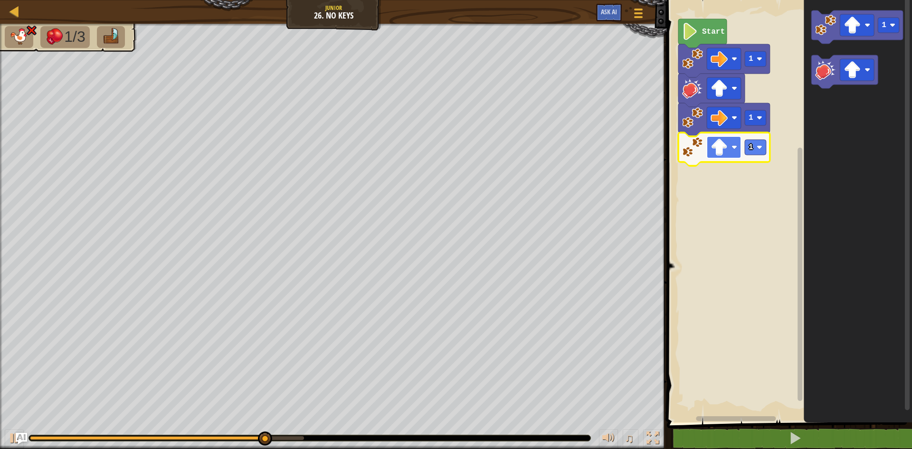
click at [723, 148] on image "Blockly Workspace" at bounding box center [719, 147] width 17 height 17
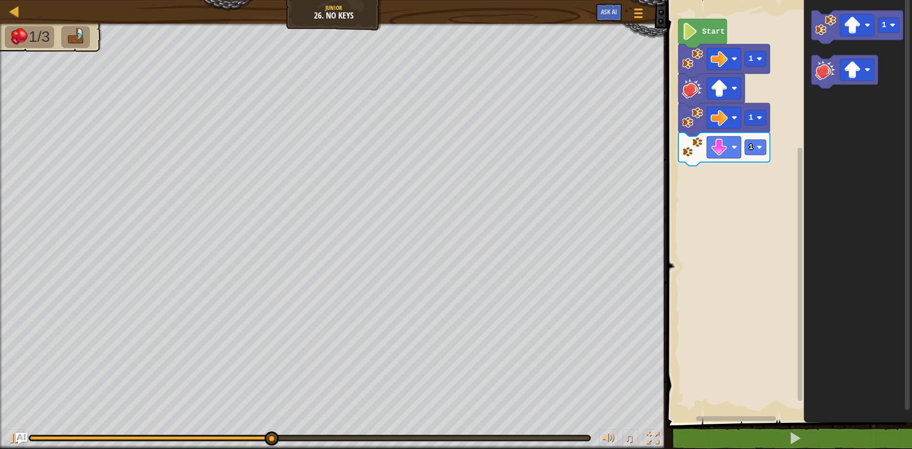
click at [795, 147] on div "Start 1 1 1 1" at bounding box center [788, 208] width 248 height 427
click at [823, 83] on icon "Blockly Workspace" at bounding box center [845, 71] width 67 height 33
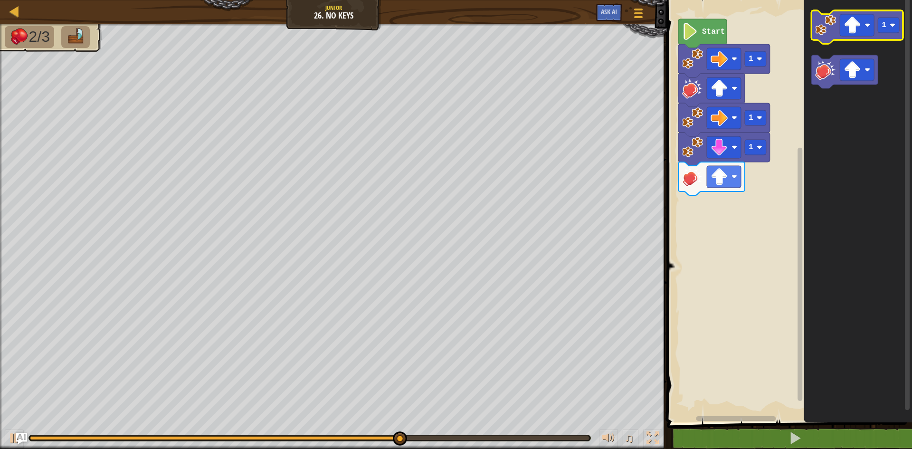
click at [815, 35] on icon "Blockly Workspace" at bounding box center [858, 26] width 92 height 33
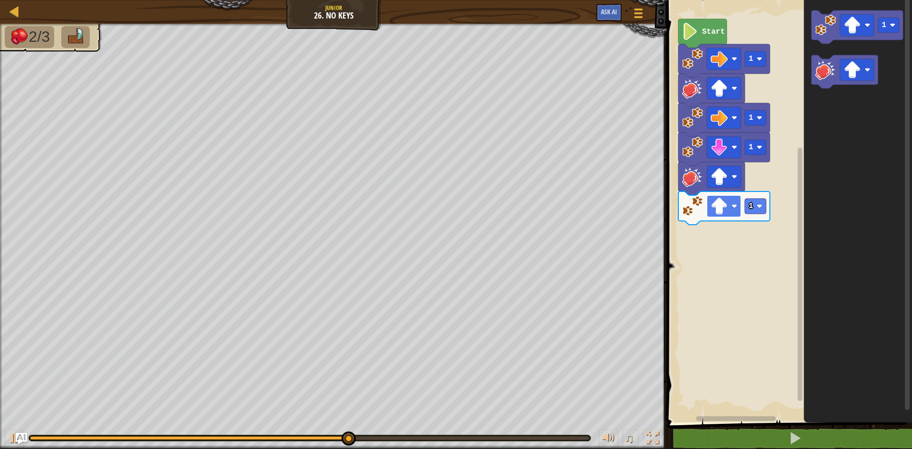
click at [713, 210] on image "Blockly Workspace" at bounding box center [719, 206] width 17 height 17
click at [694, 226] on div "Start 1 1 1 1 1" at bounding box center [788, 208] width 248 height 427
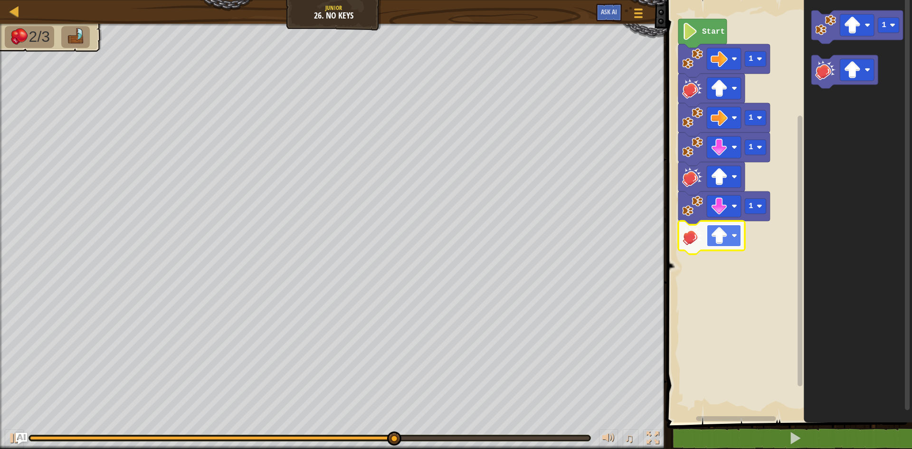
click at [716, 236] on image "Blockly Workspace" at bounding box center [719, 235] width 17 height 17
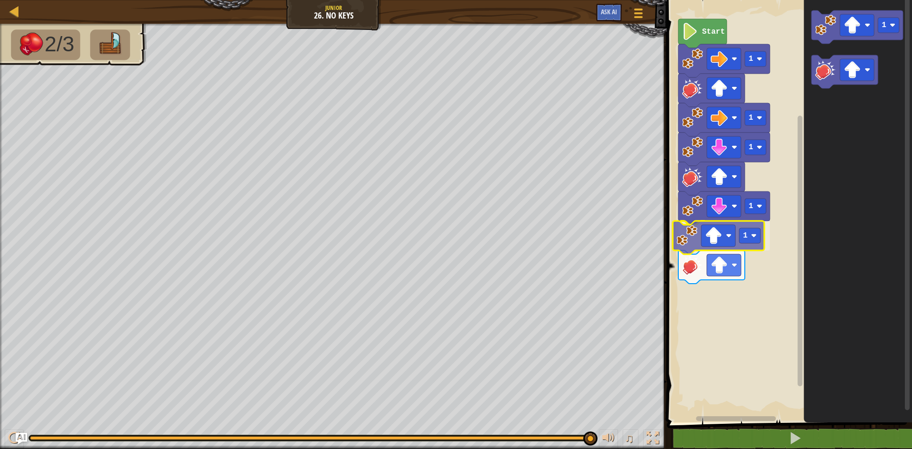
click at [686, 242] on div "Start 1 1 1 1 1 1 1" at bounding box center [788, 208] width 248 height 427
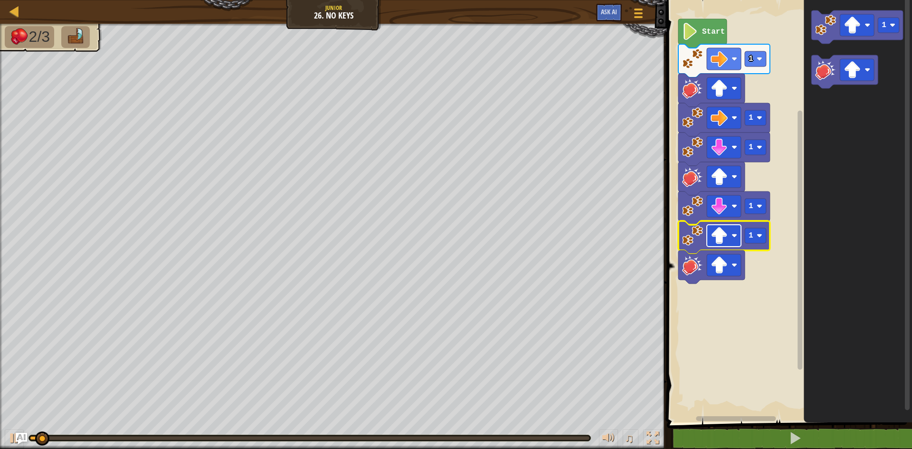
click at [719, 238] on image "Blockly Workspace" at bounding box center [719, 235] width 17 height 17
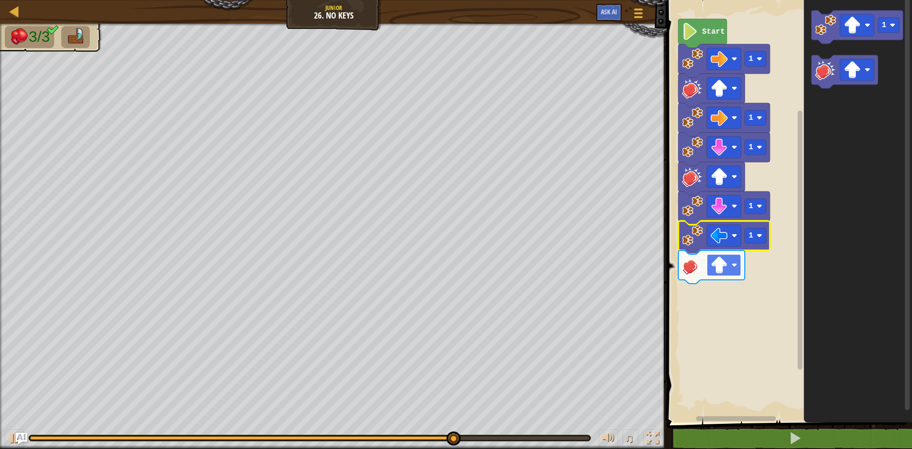
click at [733, 270] on rect "Blockly Workspace" at bounding box center [724, 265] width 34 height 22
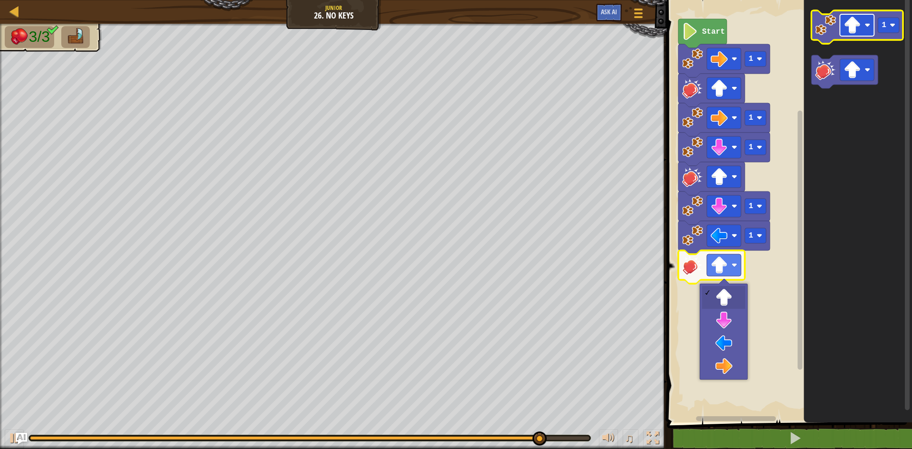
click at [852, 21] on image "Blockly Workspace" at bounding box center [852, 25] width 17 height 17
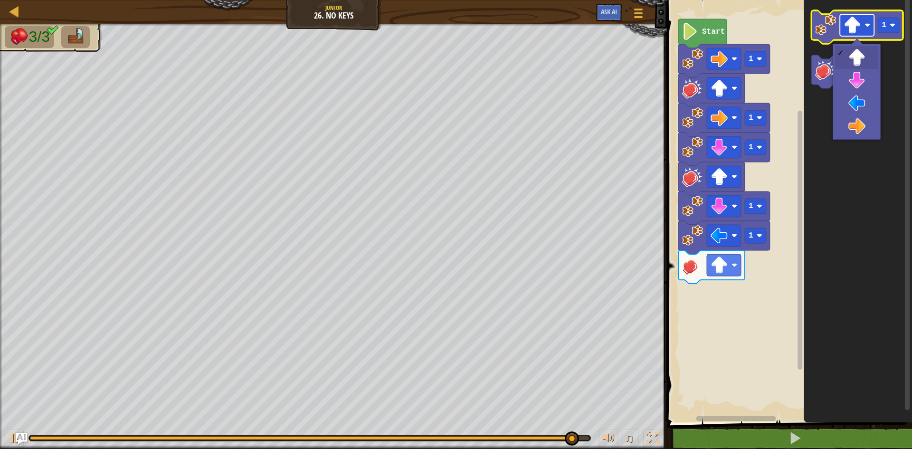
click at [846, 26] on image "Blockly Workspace" at bounding box center [852, 25] width 17 height 17
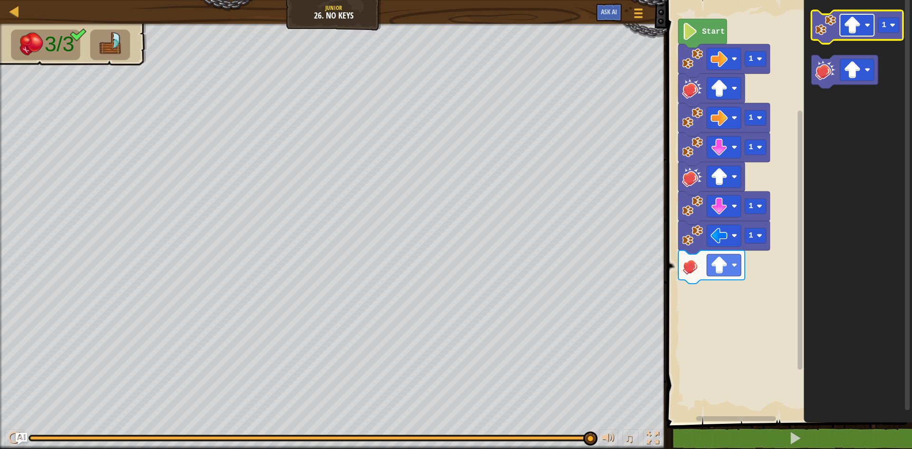
click at [847, 25] on image "Blockly Workspace" at bounding box center [852, 25] width 17 height 17
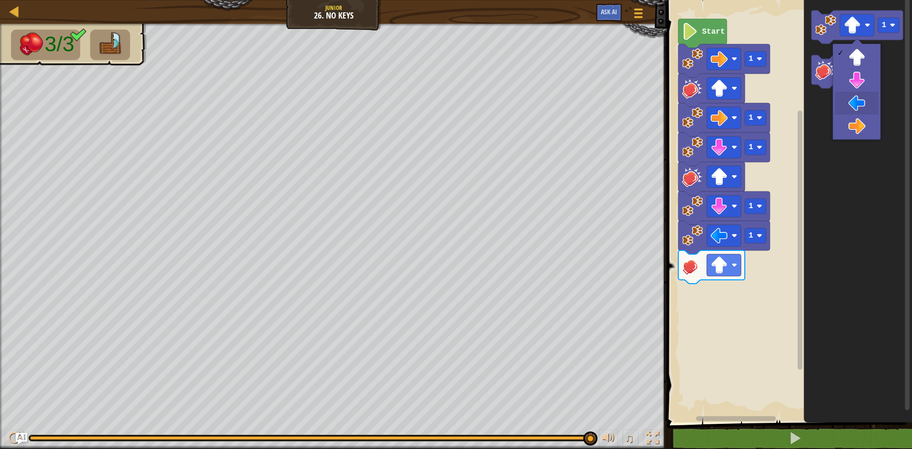
drag, startPoint x: 847, startPoint y: 101, endPoint x: 845, endPoint y: 83, distance: 18.2
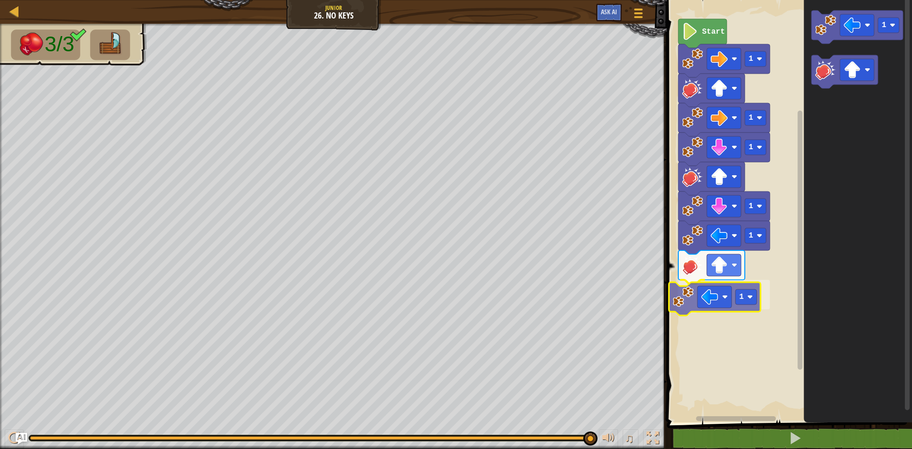
click at [695, 300] on div "Start 1 1 1 1 1 1 1 1" at bounding box center [788, 208] width 248 height 427
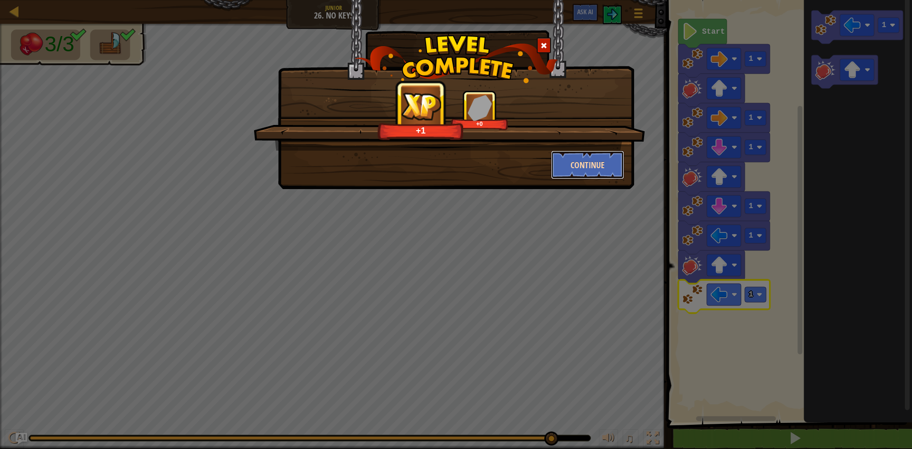
click at [553, 159] on button "Continue" at bounding box center [588, 165] width 74 height 29
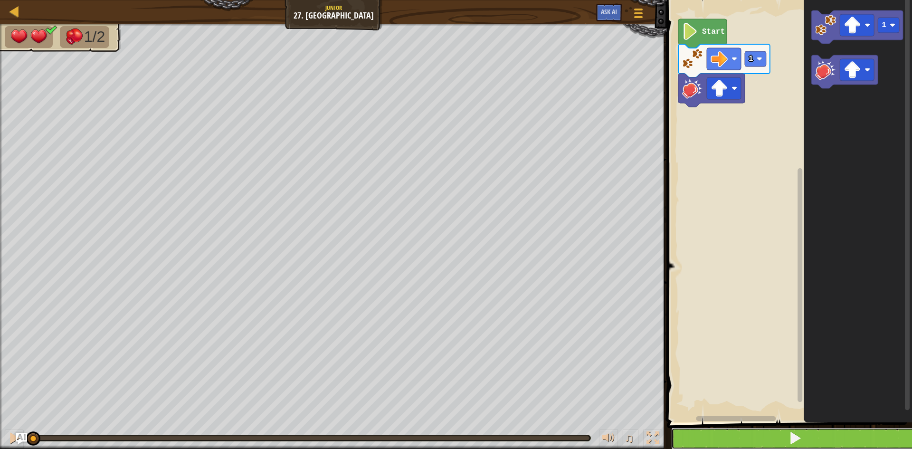
click at [804, 439] on button at bounding box center [795, 439] width 248 height 22
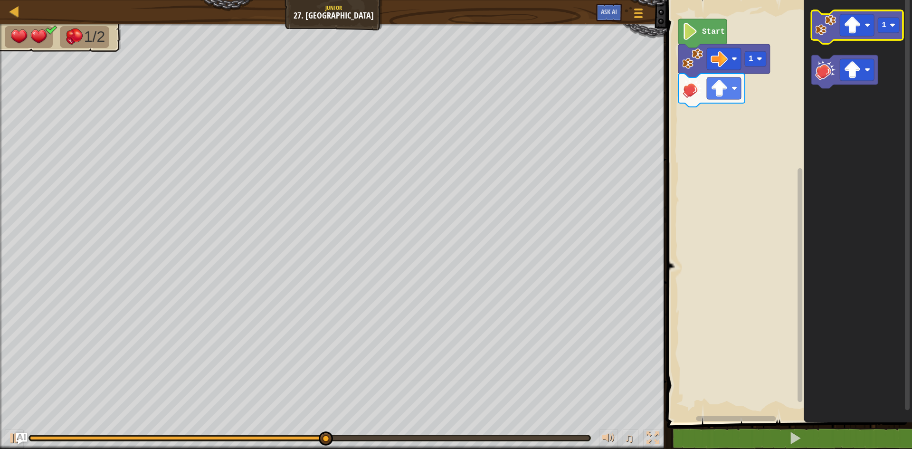
click at [814, 19] on icon "Blockly Workspace" at bounding box center [858, 26] width 92 height 33
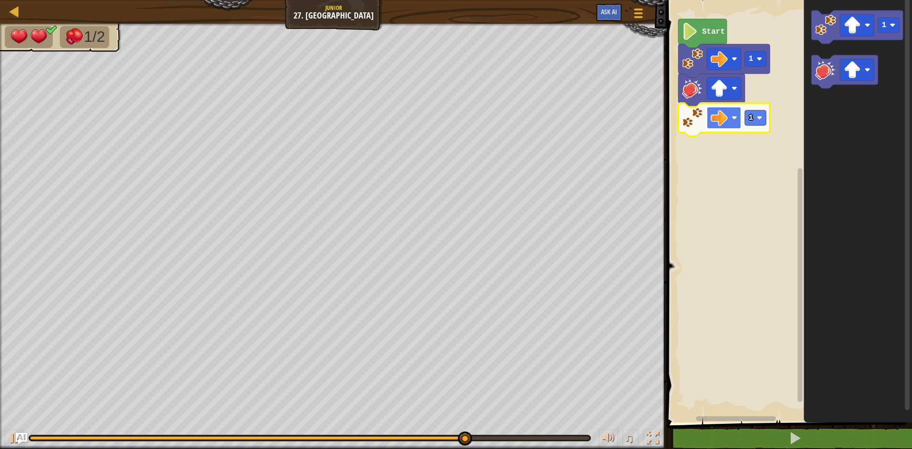
click at [734, 118] on image "Blockly Workspace" at bounding box center [735, 118] width 6 height 6
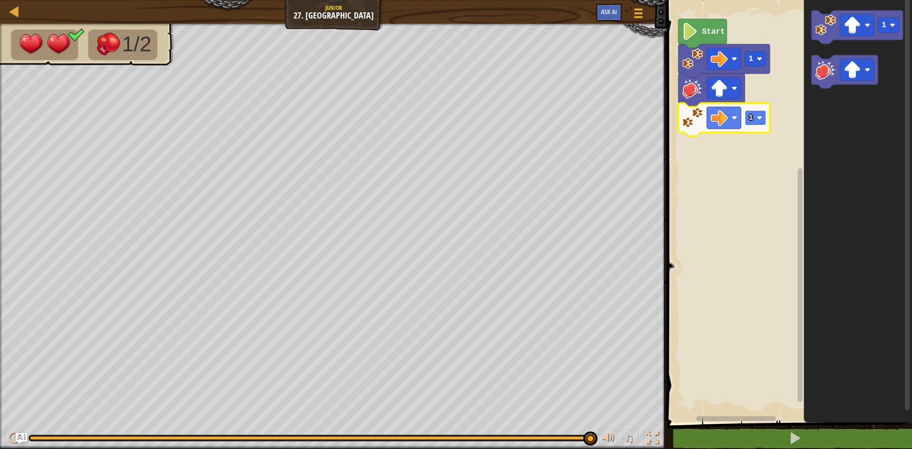
click at [747, 115] on rect "Blockly Workspace" at bounding box center [755, 117] width 21 height 15
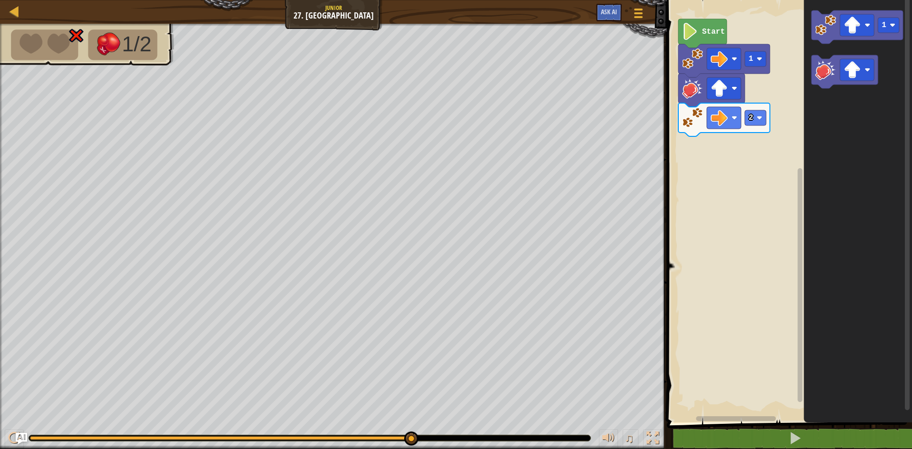
click at [757, 133] on div "Start 1 2 1" at bounding box center [788, 208] width 248 height 427
click at [821, 71] on image "Blockly Workspace" at bounding box center [825, 69] width 21 height 21
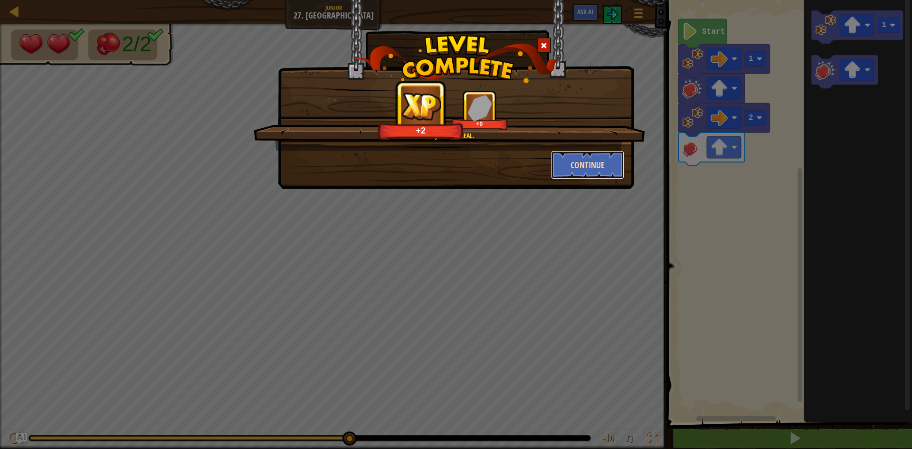
click at [567, 165] on button "Continue" at bounding box center [588, 165] width 74 height 29
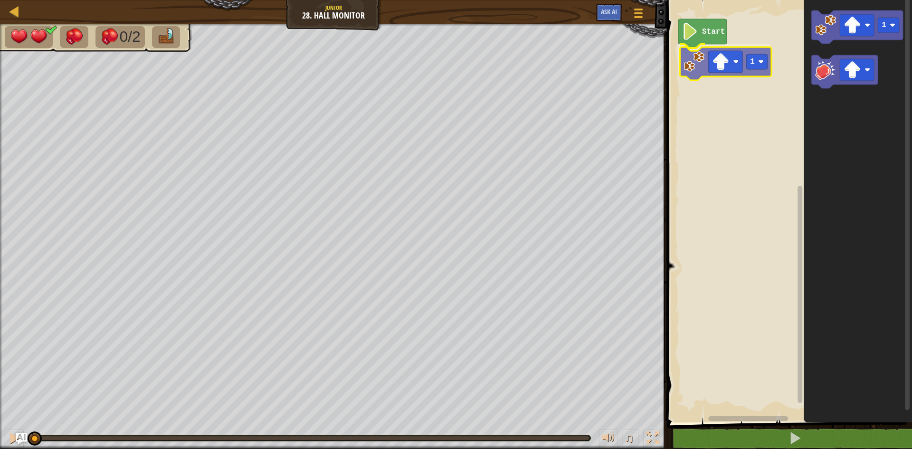
click at [706, 60] on div "Start 1 1 1" at bounding box center [788, 208] width 248 height 427
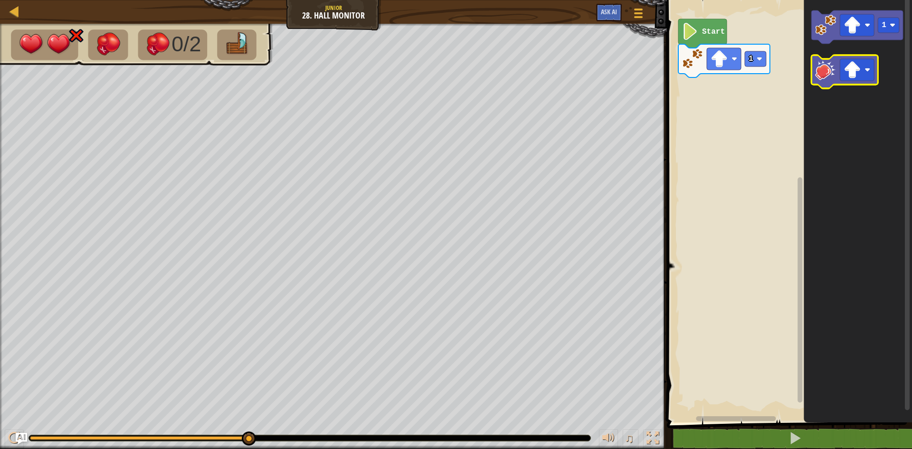
click at [821, 70] on image "Blockly Workspace" at bounding box center [825, 69] width 21 height 21
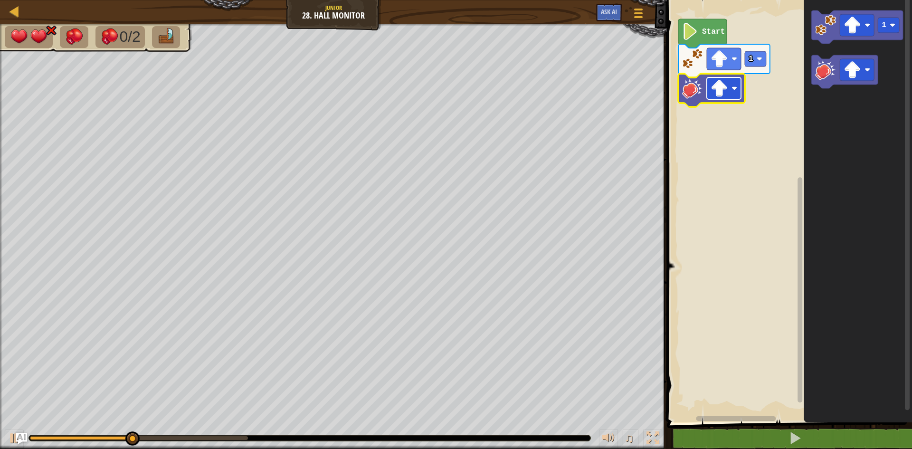
click at [717, 92] on image "Blockly Workspace" at bounding box center [719, 88] width 17 height 17
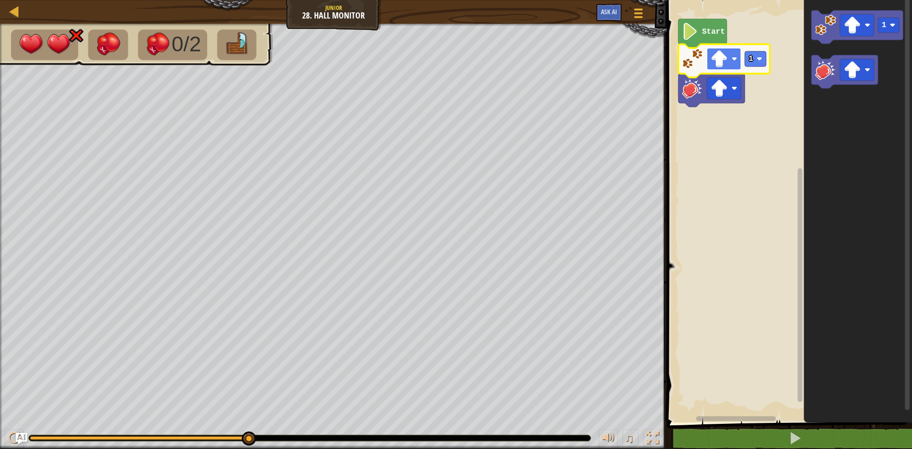
click at [733, 61] on image "Blockly Workspace" at bounding box center [735, 59] width 6 height 6
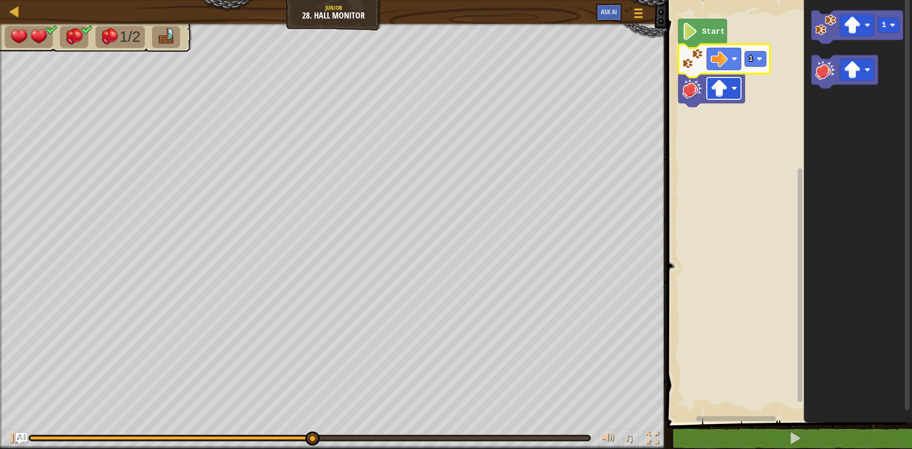
click at [731, 89] on rect "Blockly Workspace" at bounding box center [724, 88] width 34 height 22
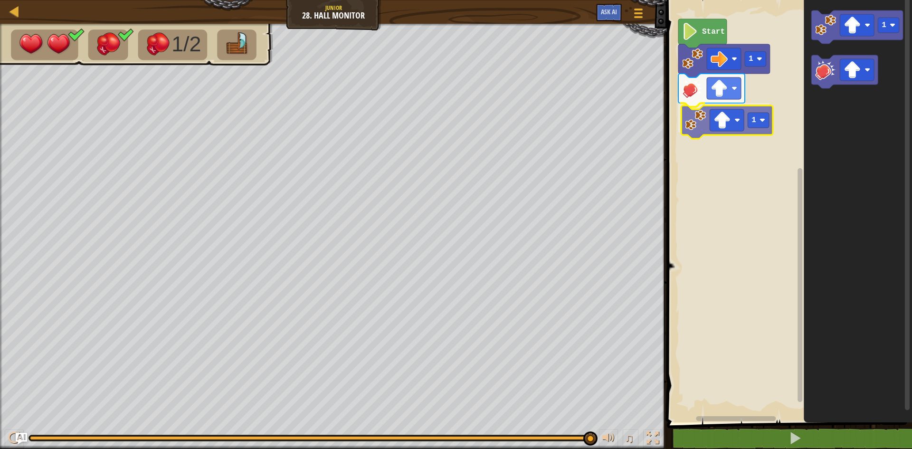
click at [689, 116] on div "Start 1 1 1 1" at bounding box center [788, 208] width 248 height 427
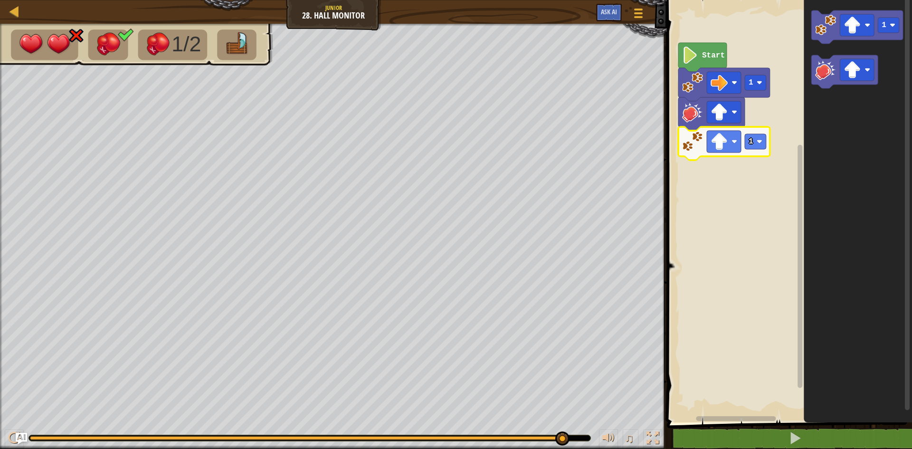
click at [666, 307] on rect "Blockly Workspace" at bounding box center [788, 208] width 248 height 427
